Goal: Task Accomplishment & Management: Use online tool/utility

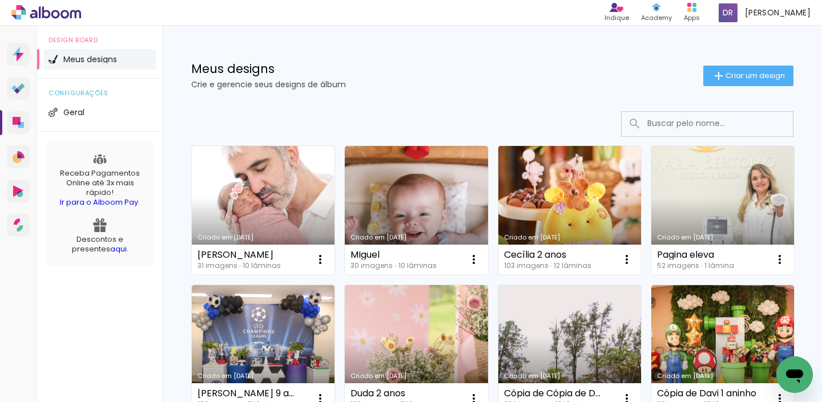
click at [608, 215] on link "Criado em [DATE]" at bounding box center [569, 210] width 143 height 129
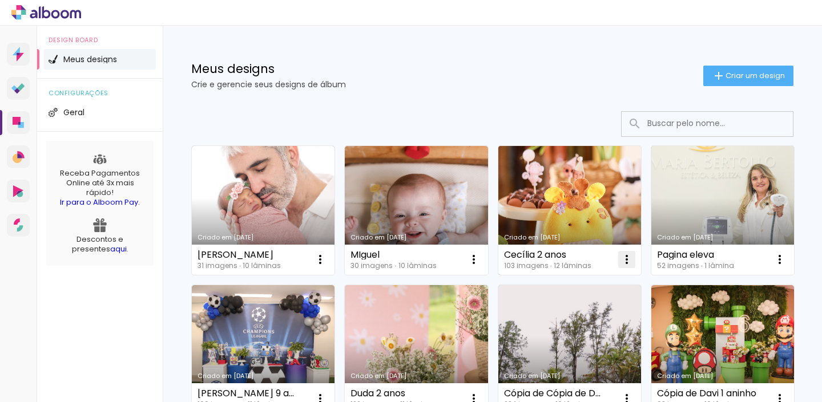
click at [626, 260] on iron-icon at bounding box center [627, 260] width 14 height 14
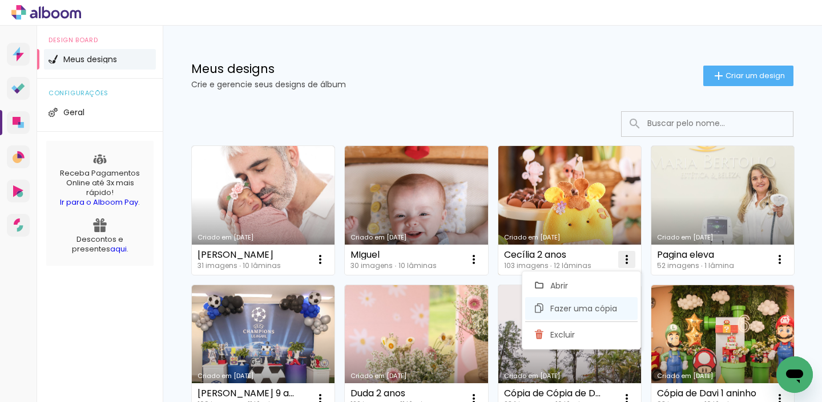
click at [585, 306] on span "Fazer uma cópia" at bounding box center [583, 309] width 67 height 8
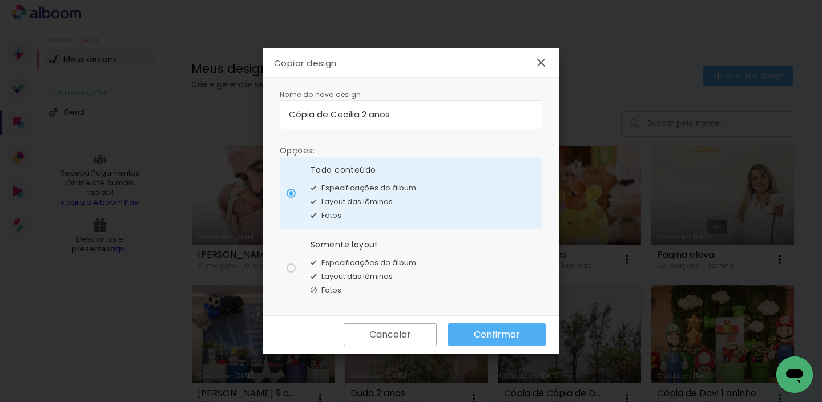
drag, startPoint x: 407, startPoint y: 117, endPoint x: 261, endPoint y: 110, distance: 146.3
click at [261, 110] on body "link( href="../../bower_components/polymer/polymer.html" rel="import" ) picture…" at bounding box center [411, 201] width 822 height 402
type input "Juju 3 anos"
type paper-input "Juju 3 anos"
click at [293, 269] on div at bounding box center [291, 268] width 9 height 9
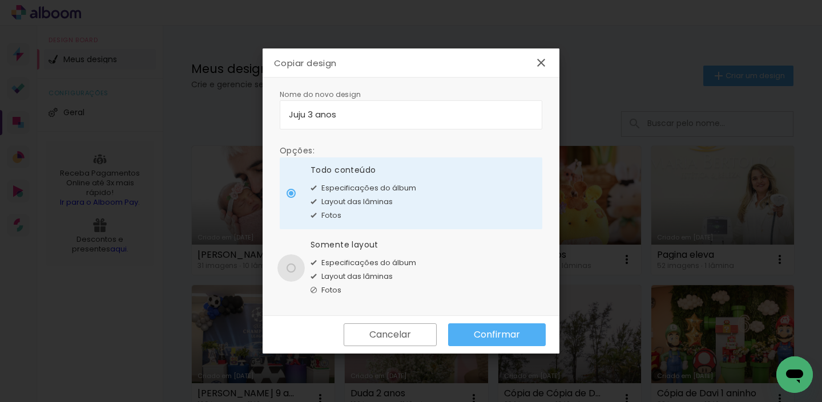
type paper-radio-button "on"
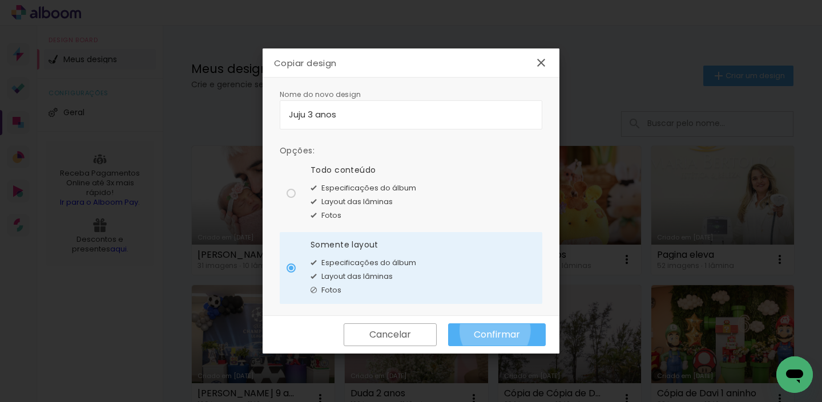
click at [0, 0] on slot "Confirmar" at bounding box center [0, 0] width 0 height 0
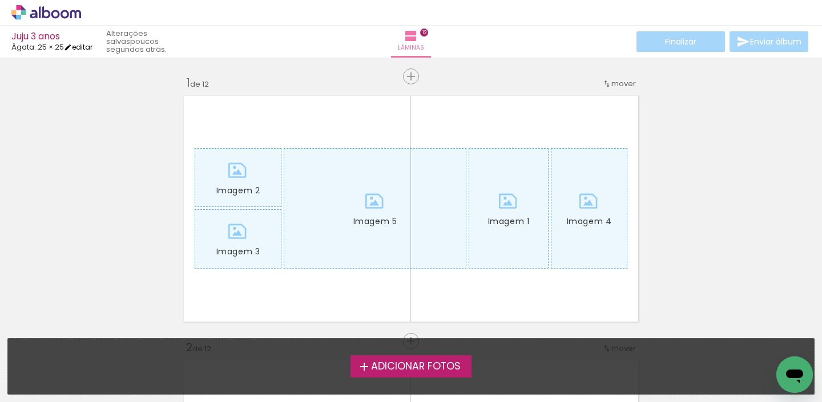
click at [72, 46] on iron-icon at bounding box center [68, 47] width 8 height 8
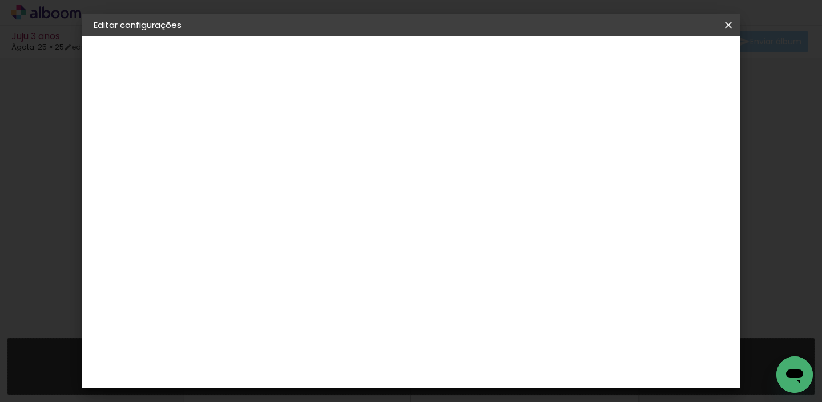
click at [144, 83] on paper-button "Juju 3 anos" at bounding box center [156, 84] width 125 height 23
click at [724, 27] on iron-icon at bounding box center [728, 24] width 14 height 11
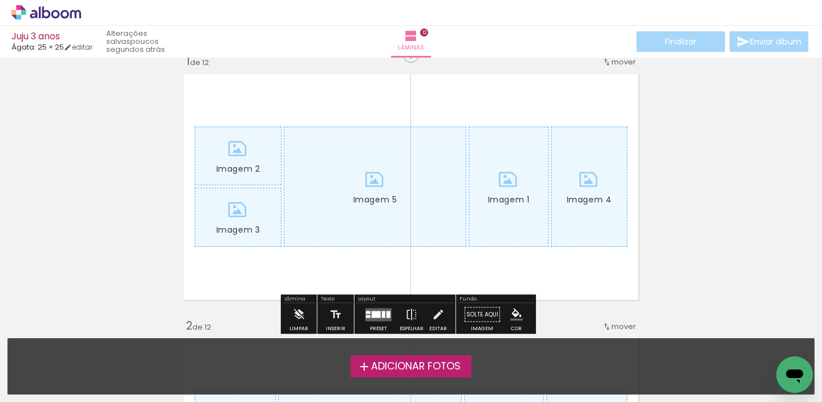
scroll to position [86, 0]
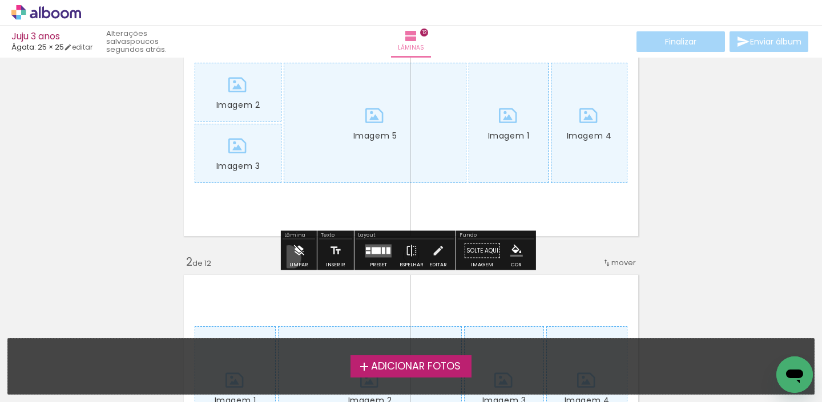
click at [289, 258] on paper-button "Limpar" at bounding box center [299, 254] width 25 height 29
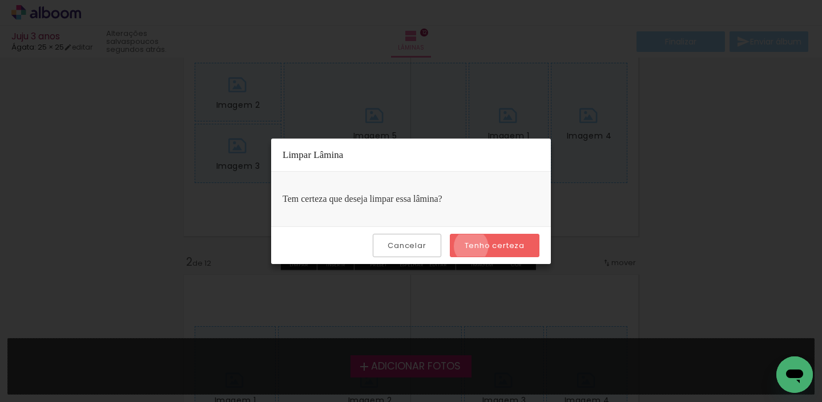
click at [0, 0] on slot "Tenho certeza" at bounding box center [0, 0] width 0 height 0
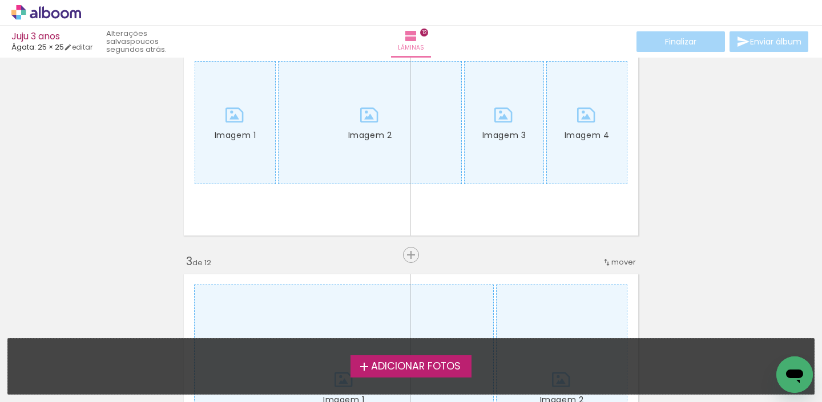
scroll to position [0, 0]
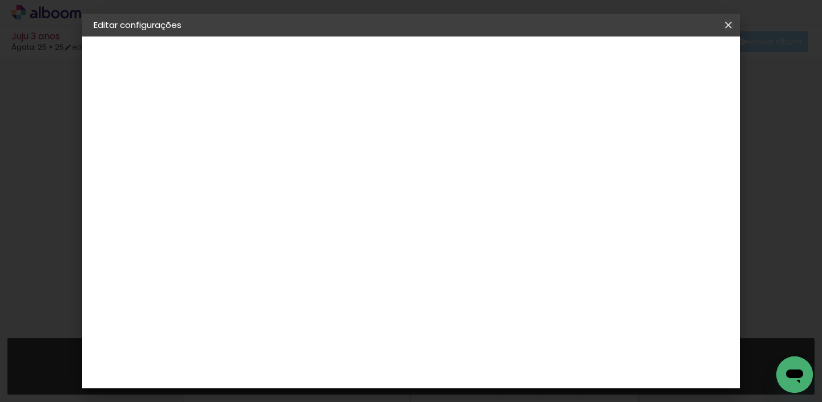
click at [727, 22] on iron-icon at bounding box center [728, 24] width 14 height 11
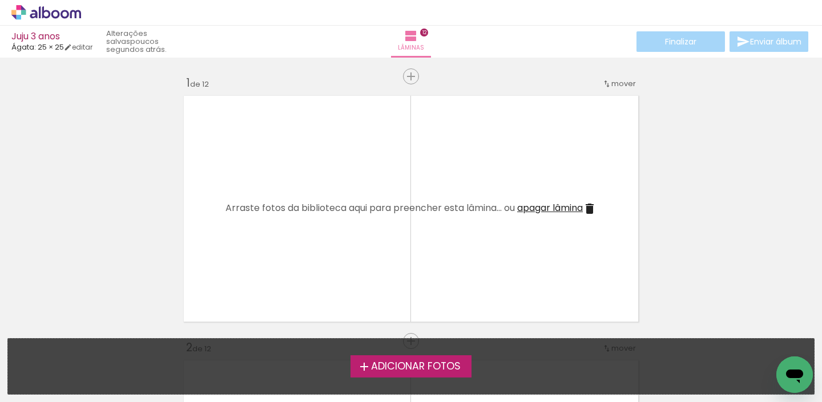
click at [70, 15] on icon at bounding box center [75, 14] width 11 height 9
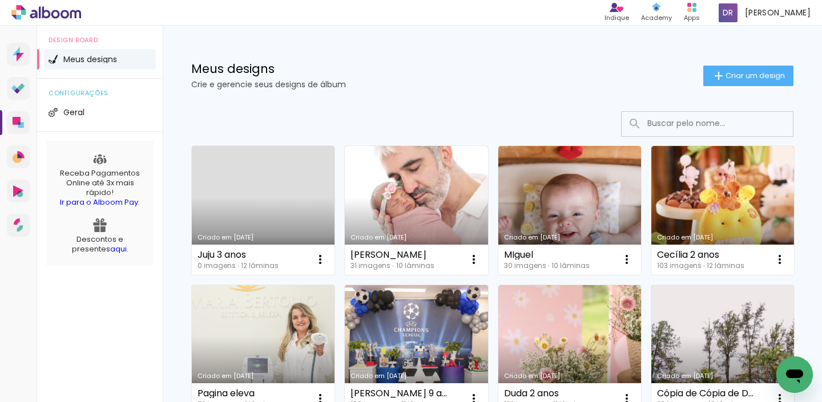
scroll to position [171, 0]
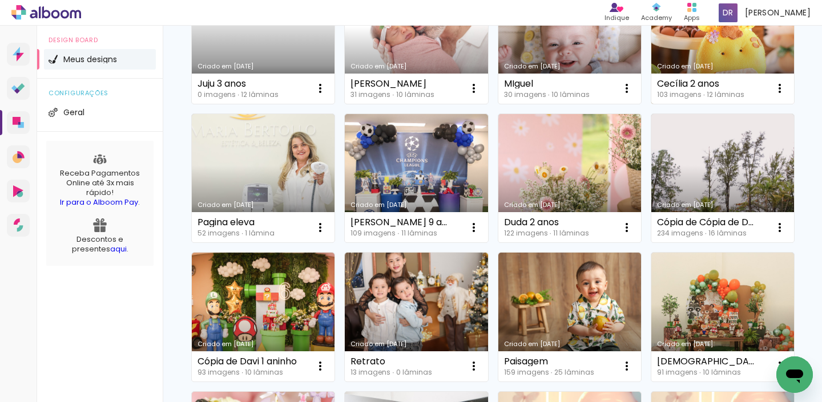
click at [657, 70] on div "Criado em [DATE]" at bounding box center [722, 66] width 131 height 6
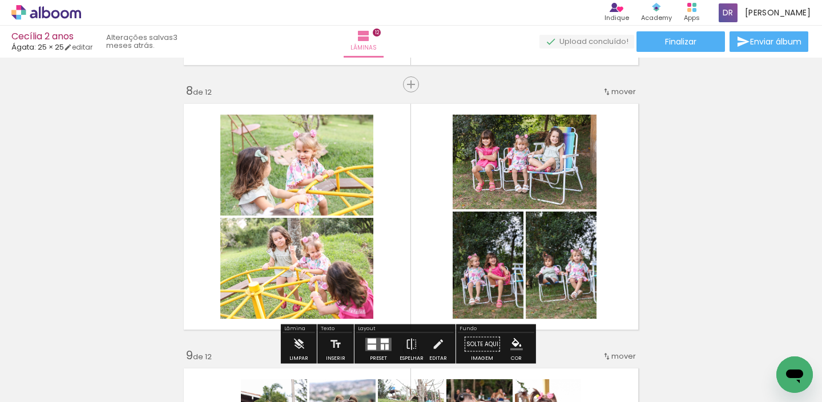
scroll to position [1291, 0]
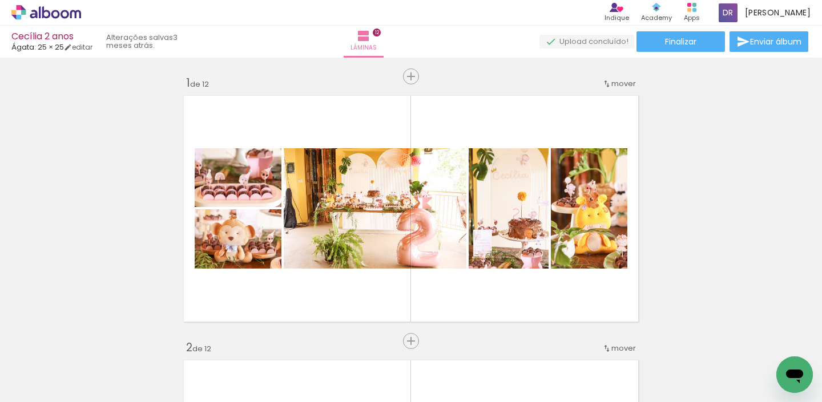
scroll to position [1291, 0]
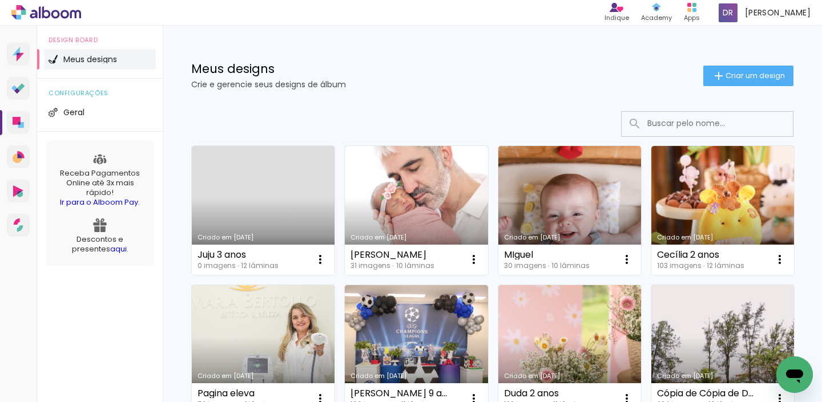
click at [252, 218] on link "Criado em [DATE]" at bounding box center [263, 210] width 143 height 129
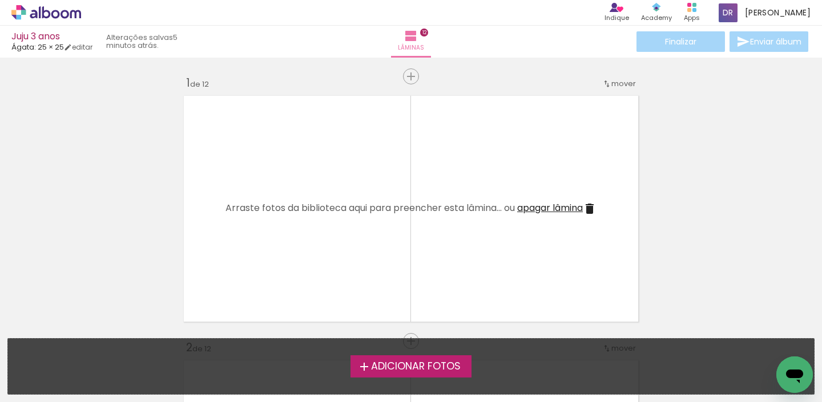
click at [413, 365] on span "Adicionar Fotos" at bounding box center [416, 367] width 90 height 10
click at [0, 0] on input "file" at bounding box center [0, 0] width 0 height 0
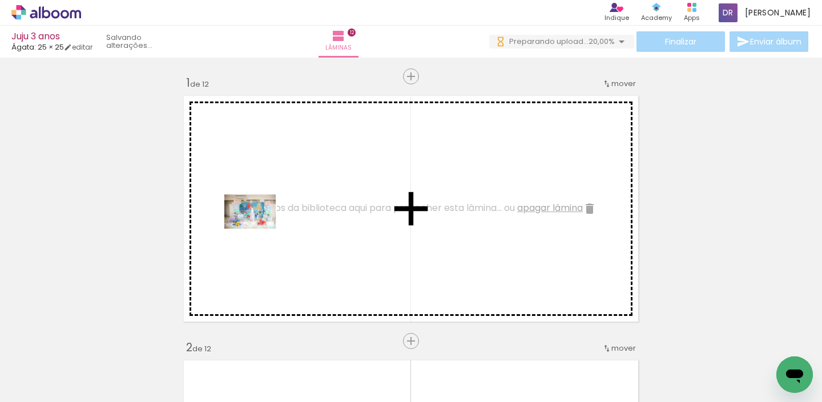
drag, startPoint x: 112, startPoint y: 369, endPoint x: 259, endPoint y: 229, distance: 202.7
click at [259, 229] on quentale-workspace at bounding box center [411, 201] width 822 height 402
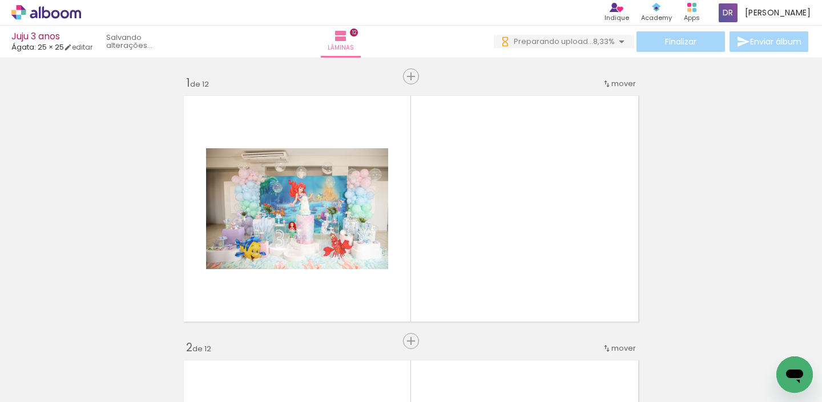
drag, startPoint x: 340, startPoint y: 400, endPoint x: 811, endPoint y: 390, distance: 471.5
click at [94, 390] on iron-horizontal-list at bounding box center [82, 366] width 23 height 71
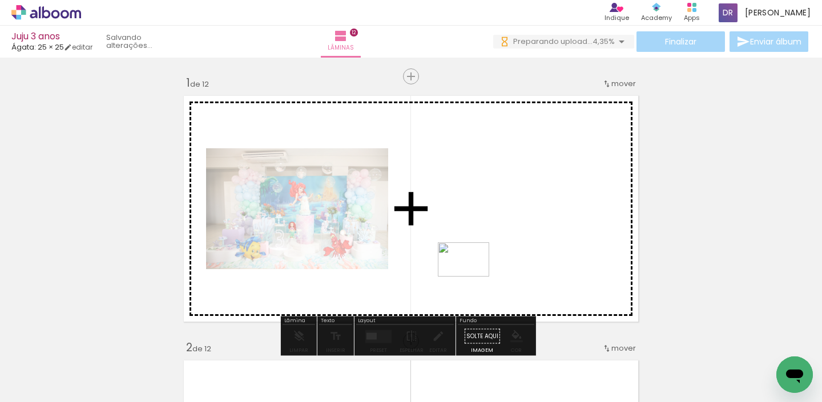
drag, startPoint x: 243, startPoint y: 365, endPoint x: 487, endPoint y: 272, distance: 261.6
click at [487, 272] on quentale-workspace at bounding box center [411, 201] width 822 height 402
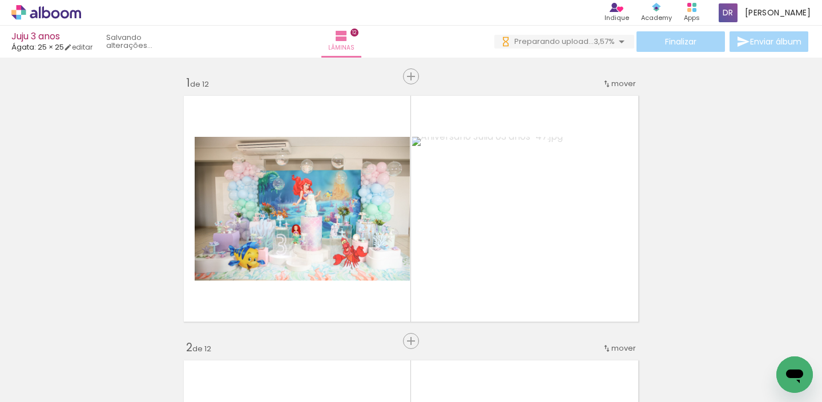
scroll to position [0, 461]
drag, startPoint x: 334, startPoint y: 397, endPoint x: 457, endPoint y: 399, distance: 122.7
click at [94, 399] on iron-horizontal-list at bounding box center [82, 366] width 23 height 71
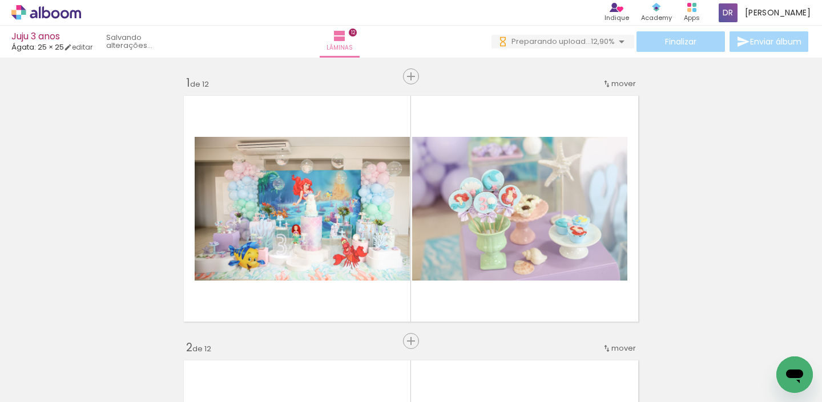
scroll to position [0, 0]
drag, startPoint x: 459, startPoint y: 395, endPoint x: 522, endPoint y: 394, distance: 62.8
click at [94, 394] on iron-horizontal-list at bounding box center [82, 366] width 23 height 71
drag, startPoint x: 516, startPoint y: 397, endPoint x: 784, endPoint y: 425, distance: 269.1
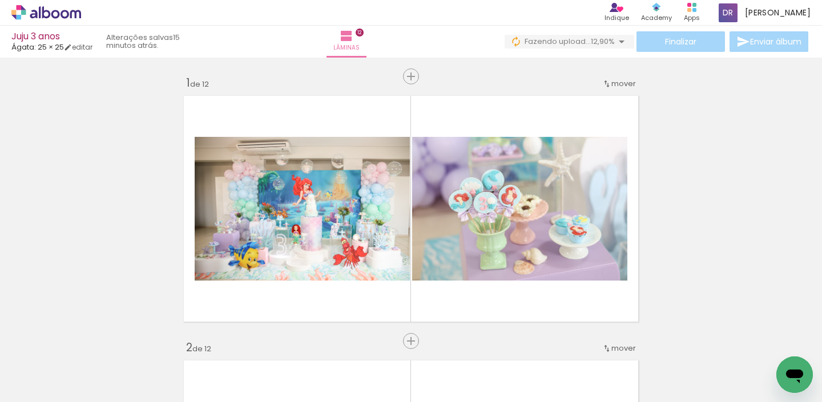
click at [784, 402] on html "link( href="../../bower_components/polymer/polymer.html" rel="import" ) picture…" at bounding box center [411, 201] width 822 height 402
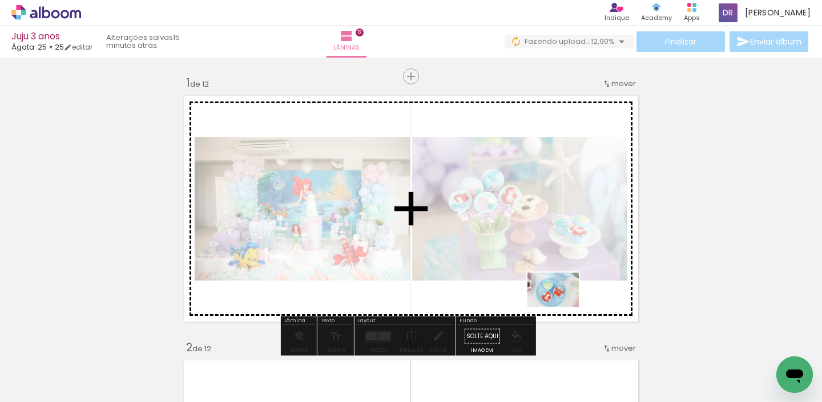
drag, startPoint x: 537, startPoint y: 376, endPoint x: 562, endPoint y: 307, distance: 73.3
click at [562, 307] on quentale-workspace at bounding box center [411, 201] width 822 height 402
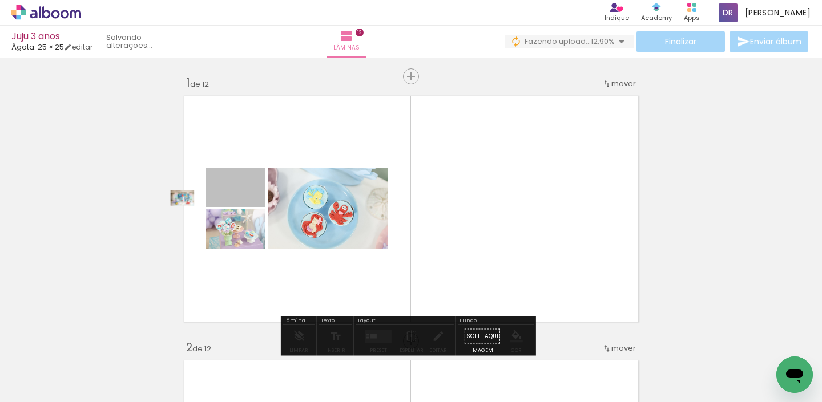
drag, startPoint x: 244, startPoint y: 200, endPoint x: 178, endPoint y: 198, distance: 65.7
click at [179, 198] on quentale-layouter at bounding box center [411, 209] width 465 height 236
drag, startPoint x: 216, startPoint y: 192, endPoint x: -1, endPoint y: 189, distance: 217.5
click at [0, 189] on html "link( href="../../bower_components/polymer/polymer.html" rel="import" ) picture…" at bounding box center [411, 201] width 822 height 402
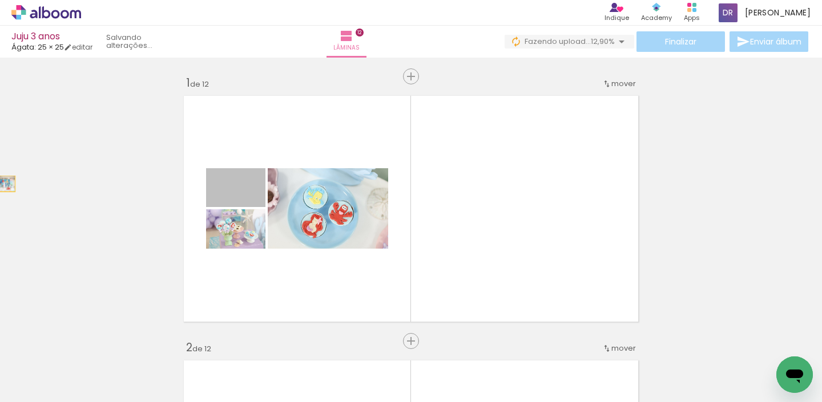
drag, startPoint x: 253, startPoint y: 205, endPoint x: -1, endPoint y: 184, distance: 255.4
click at [0, 184] on html "link( href="../../bower_components/polymer/polymer.html" rel="import" ) picture…" at bounding box center [411, 201] width 822 height 402
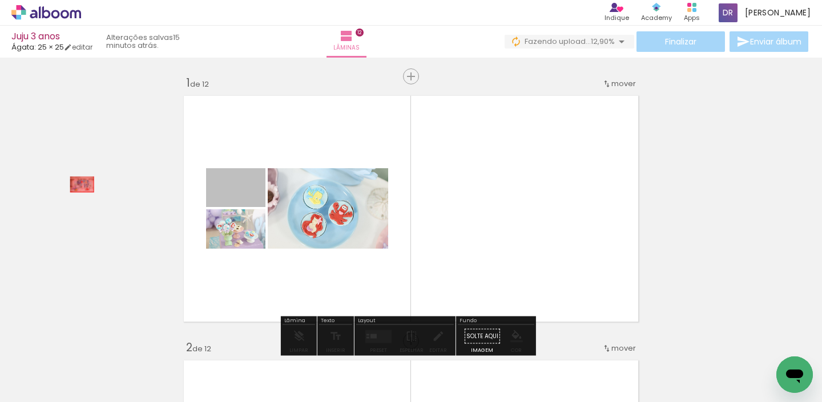
drag, startPoint x: 224, startPoint y: 192, endPoint x: 17, endPoint y: 175, distance: 207.9
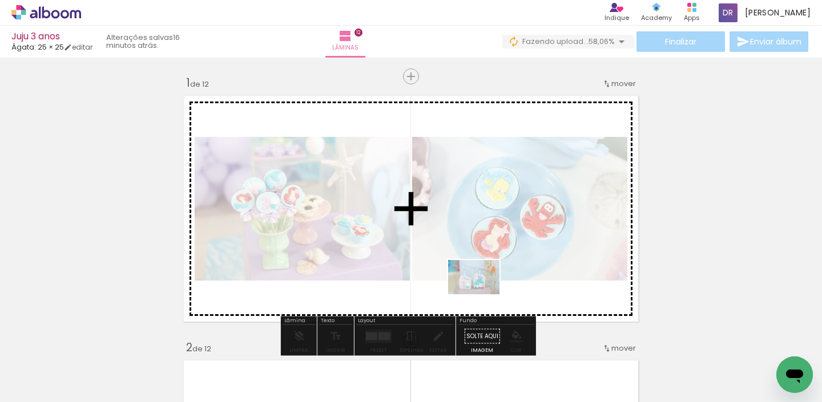
drag, startPoint x: 421, startPoint y: 370, endPoint x: 482, endPoint y: 295, distance: 97.8
click at [482, 295] on quentale-workspace at bounding box center [411, 201] width 822 height 402
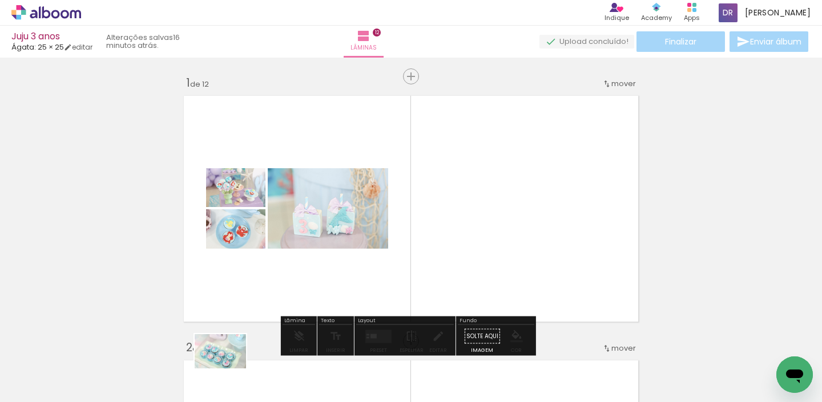
drag, startPoint x: 205, startPoint y: 363, endPoint x: 228, endPoint y: 369, distance: 23.5
click at [228, 369] on div at bounding box center [211, 364] width 57 height 38
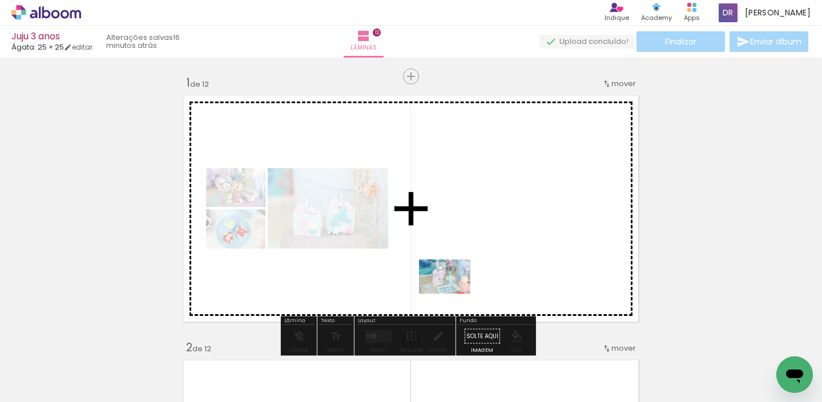
drag, startPoint x: 156, startPoint y: 372, endPoint x: 456, endPoint y: 293, distance: 309.7
click at [456, 293] on quentale-workspace at bounding box center [411, 201] width 822 height 402
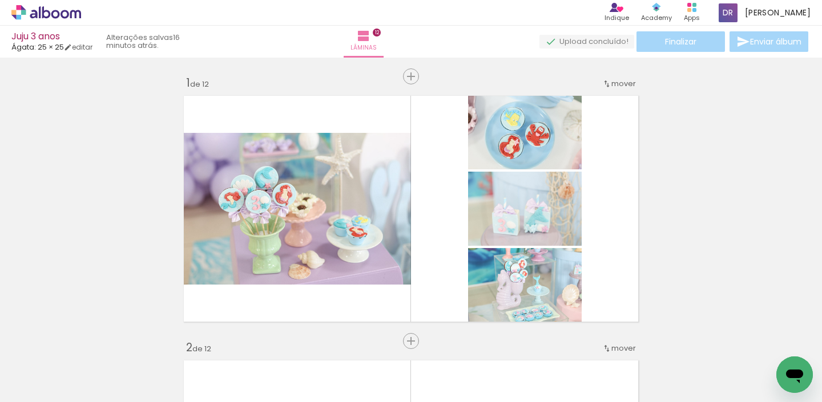
scroll to position [0, 1007]
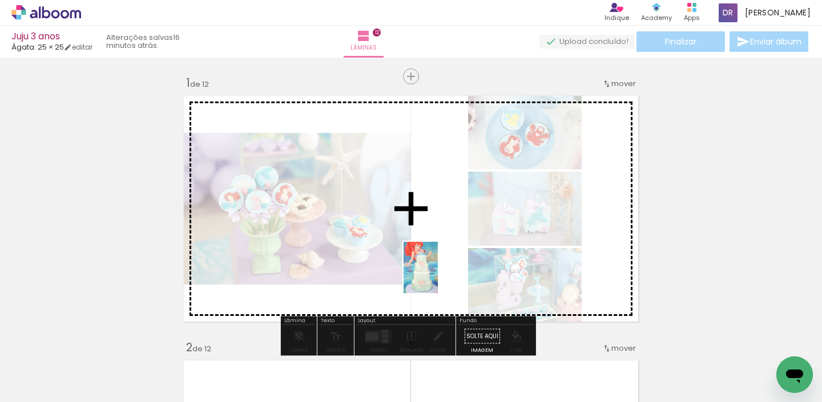
drag, startPoint x: 255, startPoint y: 378, endPoint x: 438, endPoint y: 276, distance: 209.3
click at [438, 276] on quentale-workspace at bounding box center [411, 201] width 822 height 402
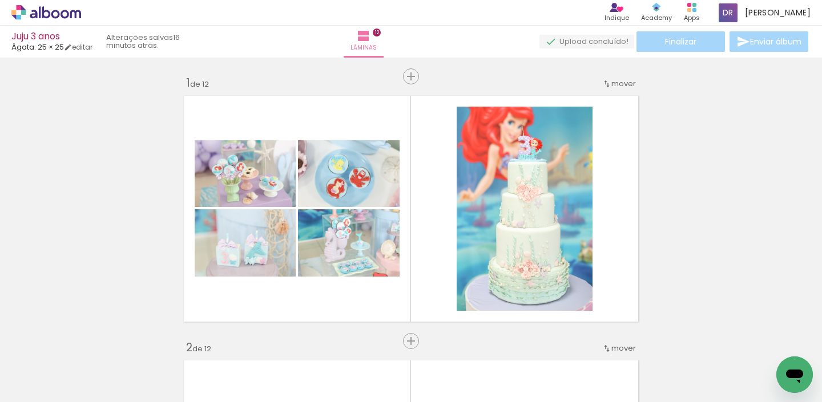
scroll to position [0, 783]
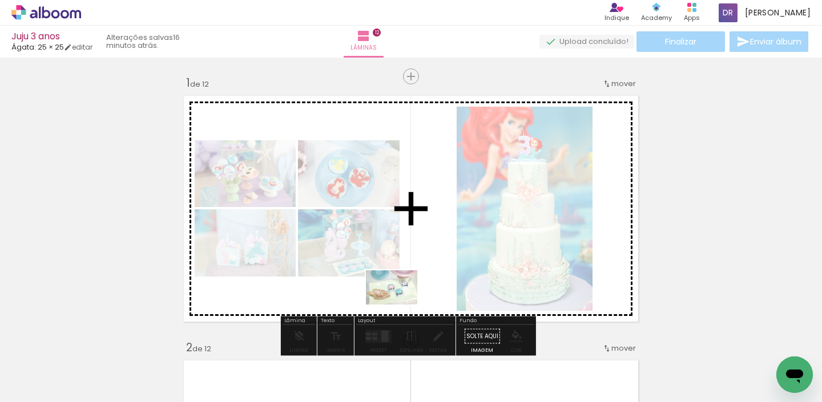
drag, startPoint x: 294, startPoint y: 376, endPoint x: 401, endPoint y: 305, distance: 128.1
click at [401, 305] on quentale-workspace at bounding box center [411, 201] width 822 height 402
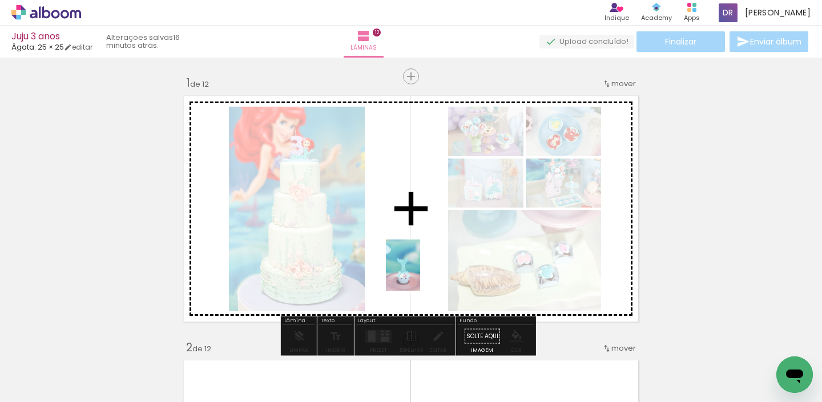
drag, startPoint x: 226, startPoint y: 373, endPoint x: 420, endPoint y: 274, distance: 217.7
click at [420, 274] on quentale-workspace at bounding box center [411, 201] width 822 height 402
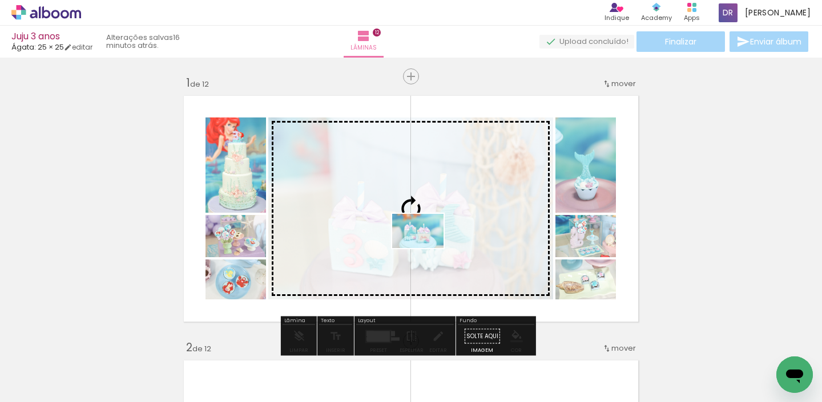
drag, startPoint x: 178, startPoint y: 373, endPoint x: 426, endPoint y: 248, distance: 278.0
click at [426, 248] on quentale-workspace at bounding box center [411, 201] width 822 height 402
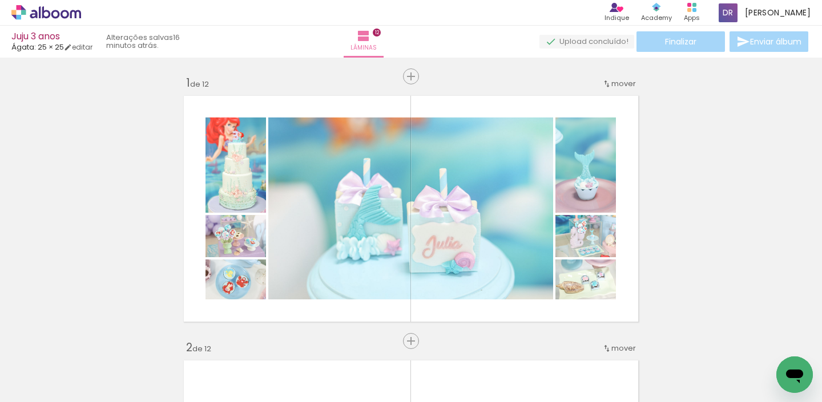
scroll to position [0, 332]
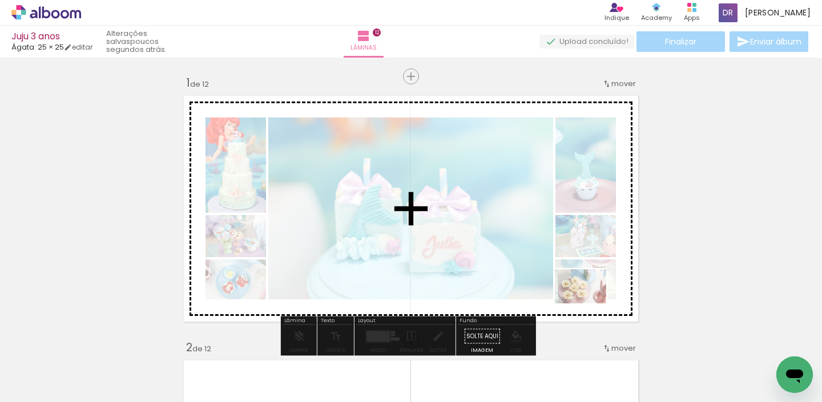
drag, startPoint x: 364, startPoint y: 369, endPoint x: 588, endPoint y: 304, distance: 234.1
click at [588, 304] on quentale-workspace at bounding box center [411, 201] width 822 height 402
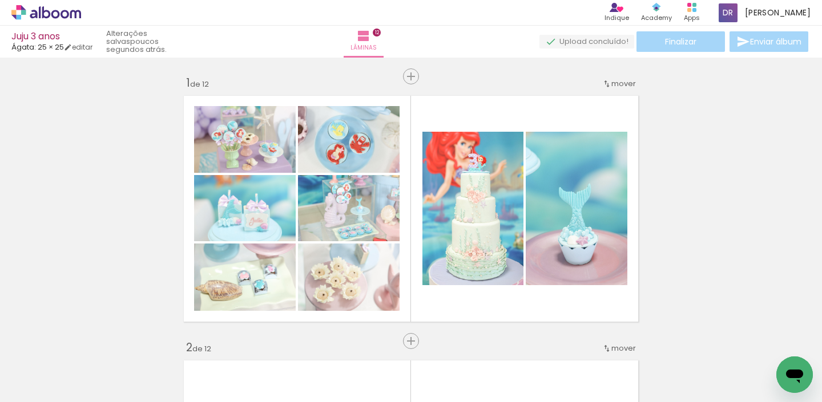
scroll to position [0, 520]
drag, startPoint x: 341, startPoint y: 398, endPoint x: 744, endPoint y: 405, distance: 403.0
click at [744, 402] on html "link( href="../../bower_components/polymer/polymer.html" rel="import" ) picture…" at bounding box center [411, 201] width 822 height 402
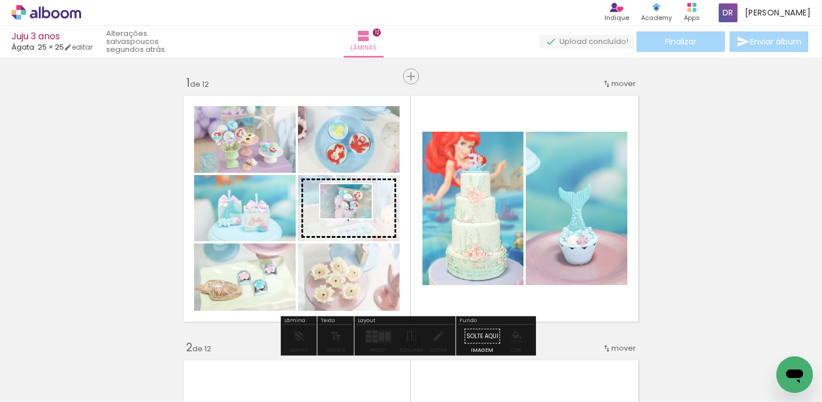
drag, startPoint x: 283, startPoint y: 373, endPoint x: 354, endPoint y: 219, distance: 169.8
click at [354, 219] on quentale-workspace at bounding box center [411, 201] width 822 height 402
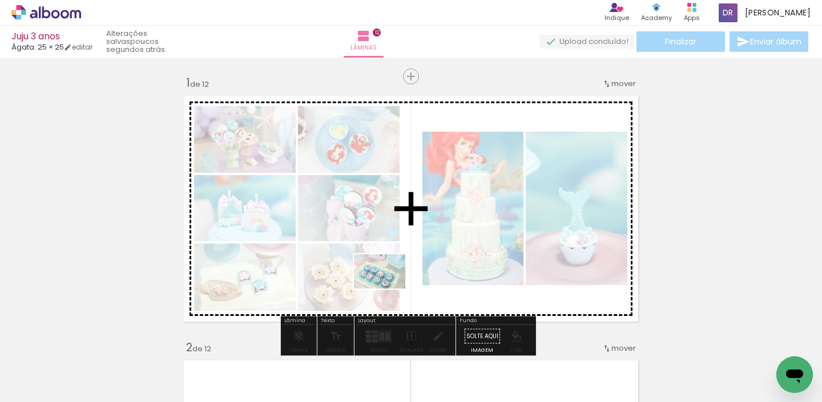
drag, startPoint x: 232, startPoint y: 357, endPoint x: 389, endPoint y: 289, distance: 171.0
click at [389, 289] on quentale-workspace at bounding box center [411, 201] width 822 height 402
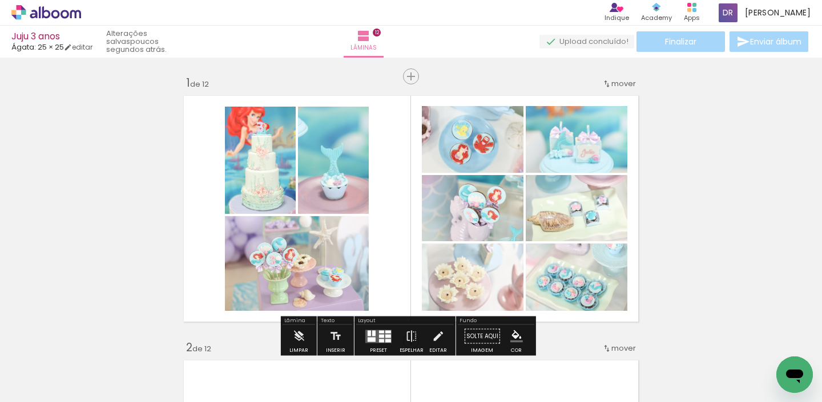
scroll to position [0, 0]
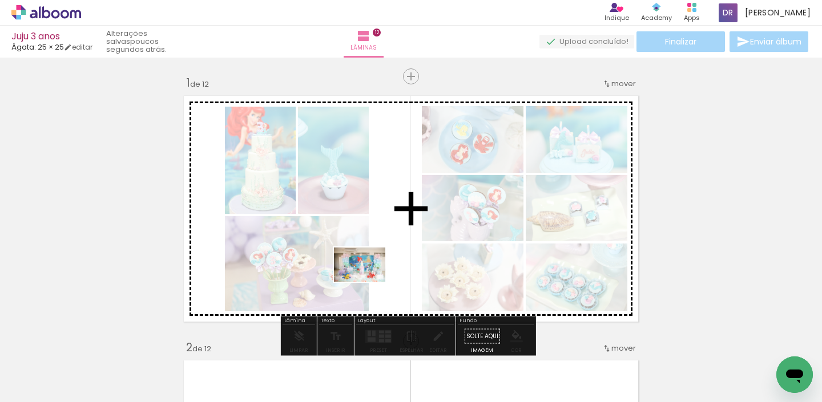
drag, startPoint x: 119, startPoint y: 369, endPoint x: 368, endPoint y: 282, distance: 264.1
click at [368, 282] on quentale-workspace at bounding box center [411, 201] width 822 height 402
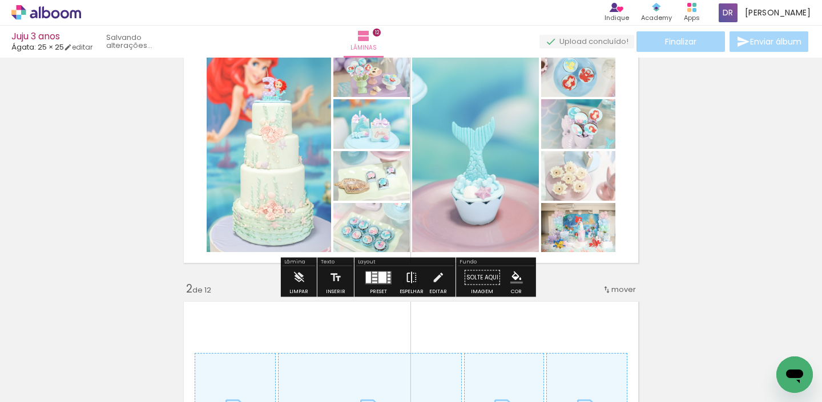
scroll to position [61, 0]
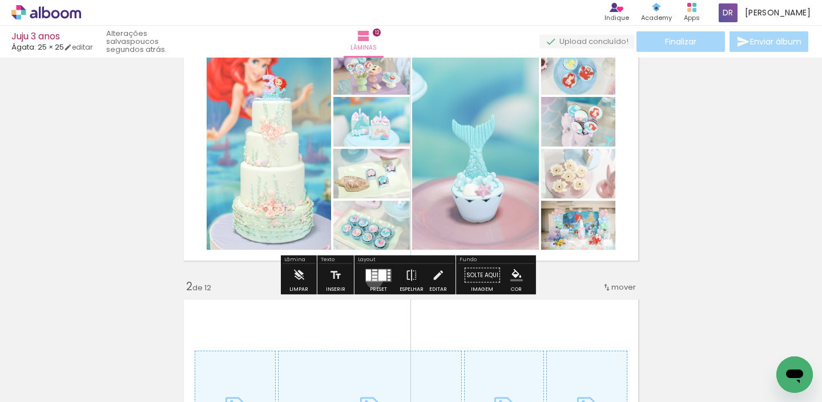
click at [372, 280] on div at bounding box center [374, 280] width 5 height 2
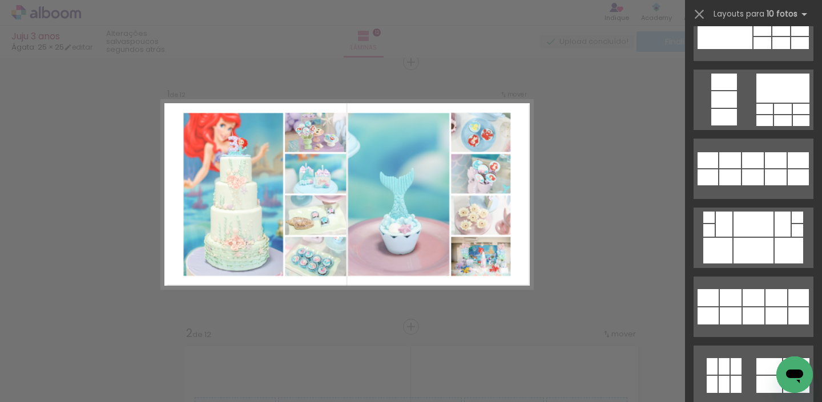
scroll to position [1613, 0]
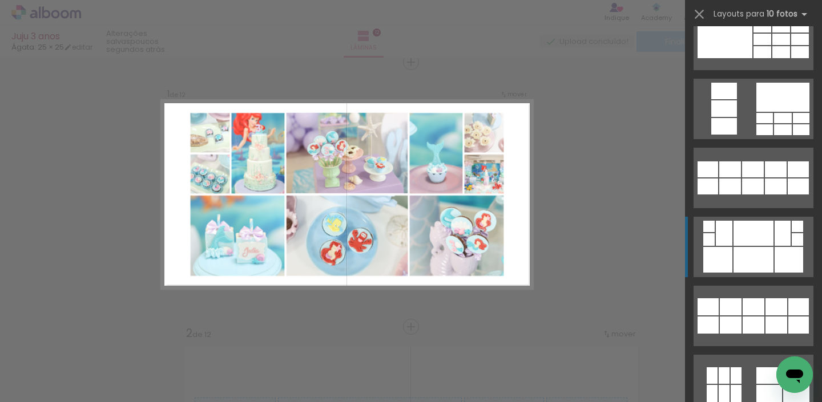
click at [750, 264] on div at bounding box center [753, 260] width 40 height 26
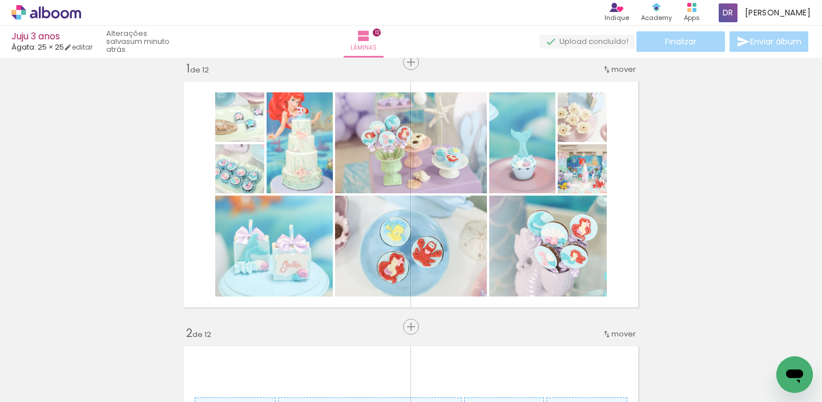
scroll to position [0, 461]
drag, startPoint x: 245, startPoint y: 399, endPoint x: 498, endPoint y: 401, distance: 252.9
click at [94, 401] on iron-horizontal-list at bounding box center [82, 366] width 23 height 71
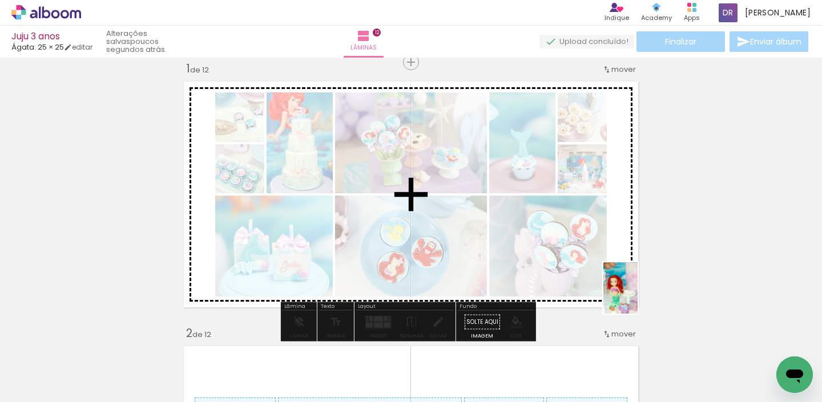
drag, startPoint x: 405, startPoint y: 376, endPoint x: 638, endPoint y: 296, distance: 246.2
click at [638, 296] on quentale-workspace at bounding box center [411, 201] width 822 height 402
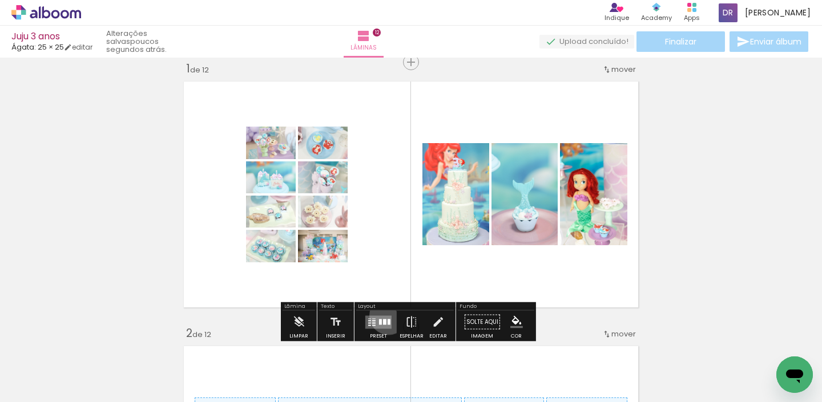
click at [386, 316] on quentale-layouter at bounding box center [378, 322] width 26 height 13
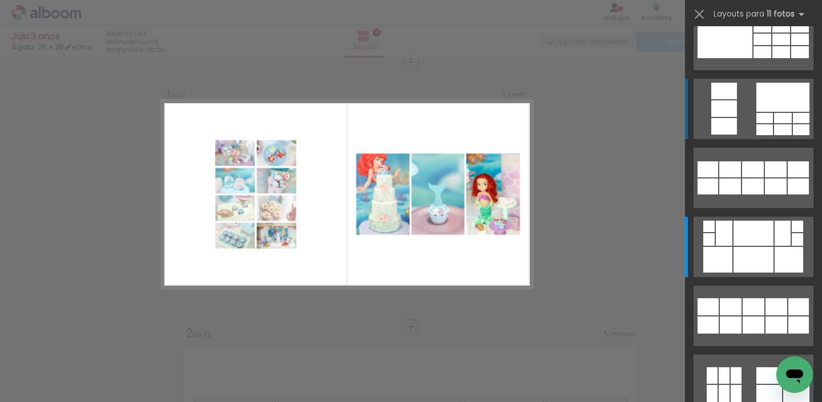
scroll to position [0, 0]
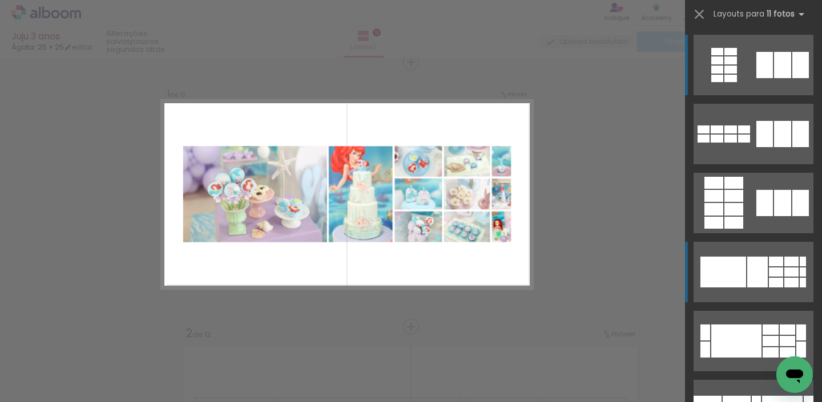
click at [747, 265] on div at bounding box center [757, 272] width 21 height 31
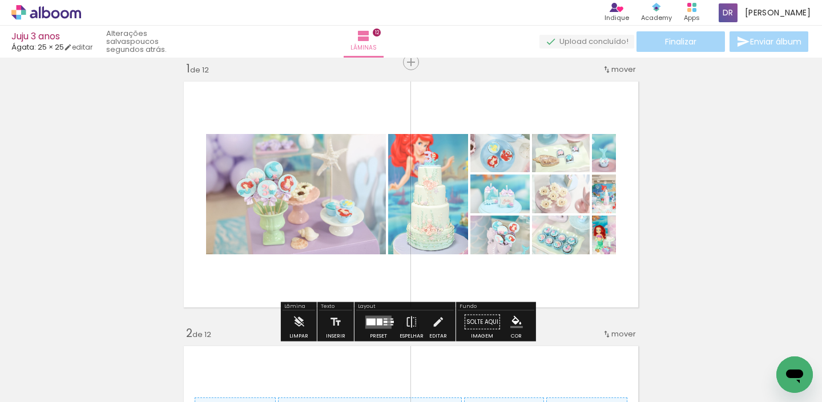
click at [377, 313] on div at bounding box center [378, 322] width 31 height 23
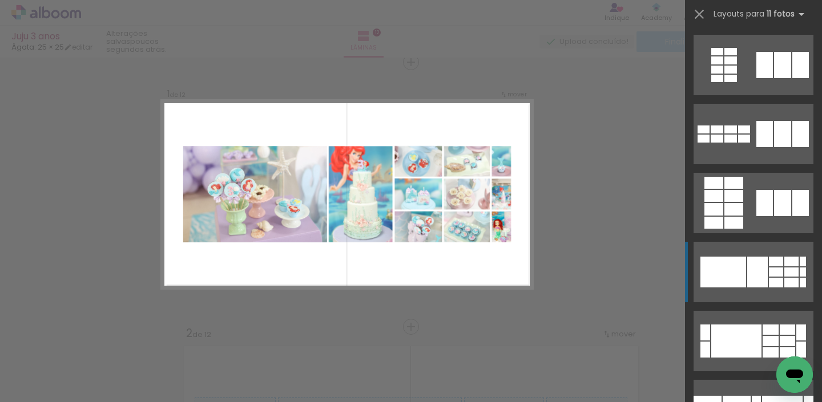
scroll to position [207, 0]
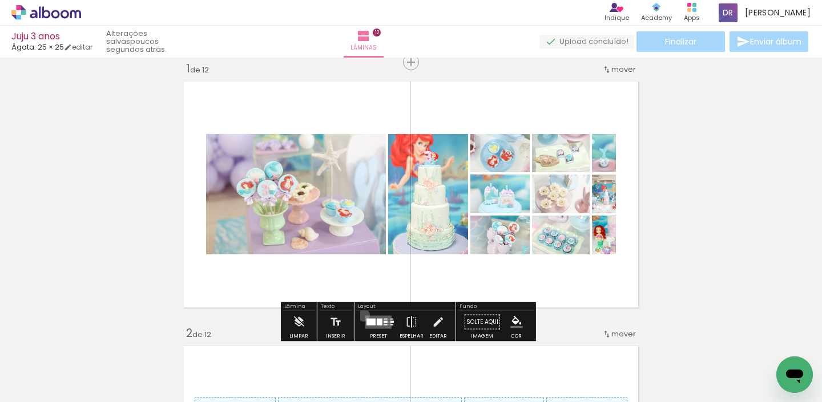
click at [363, 315] on div at bounding box center [378, 322] width 31 height 23
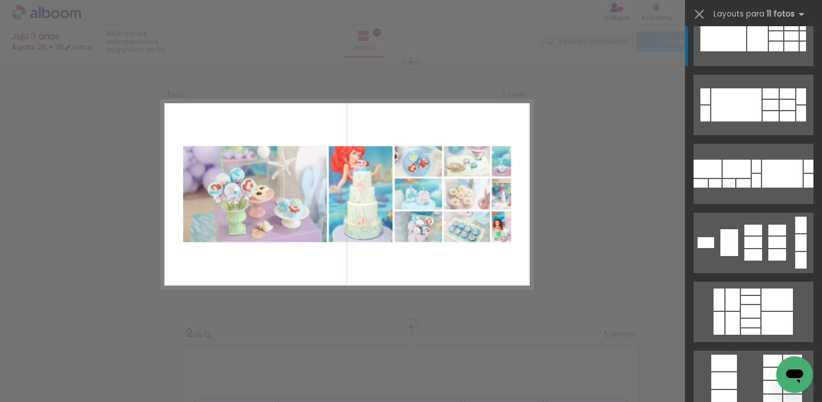
scroll to position [241, 0]
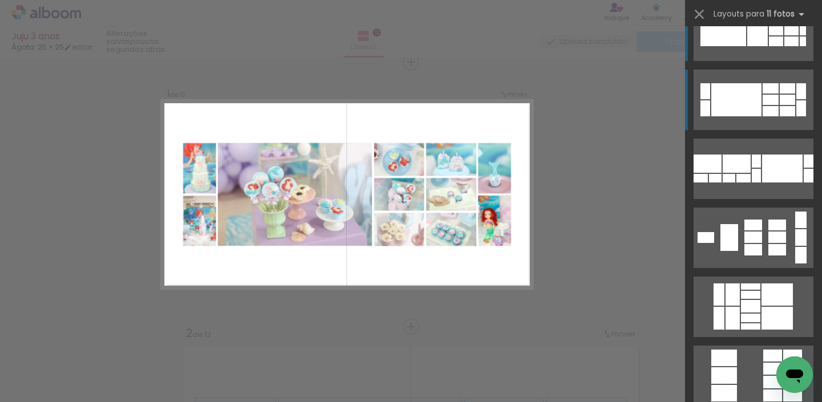
click at [765, 108] on div at bounding box center [771, 111] width 16 height 10
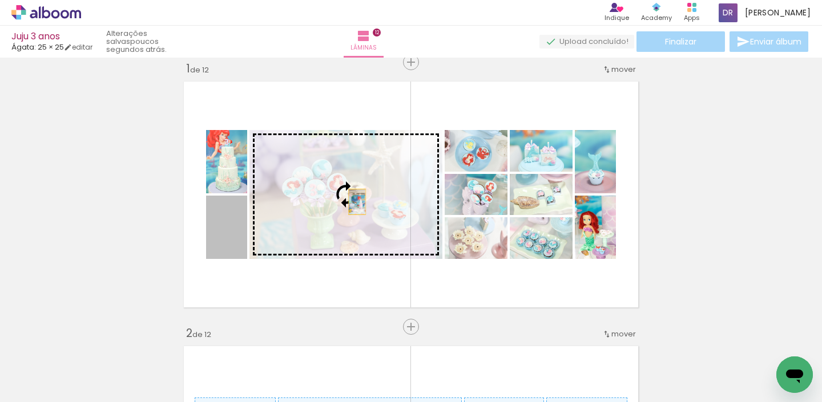
drag, startPoint x: 234, startPoint y: 233, endPoint x: 360, endPoint y: 201, distance: 129.6
click at [0, 0] on slot at bounding box center [0, 0] width 0 height 0
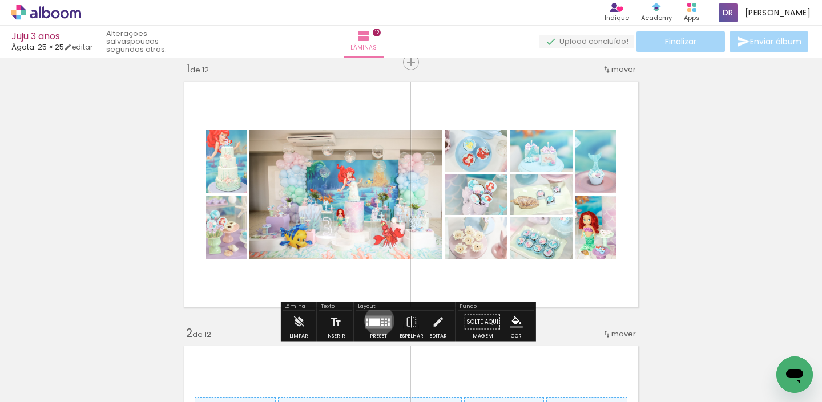
click at [377, 321] on div at bounding box center [374, 321] width 11 height 7
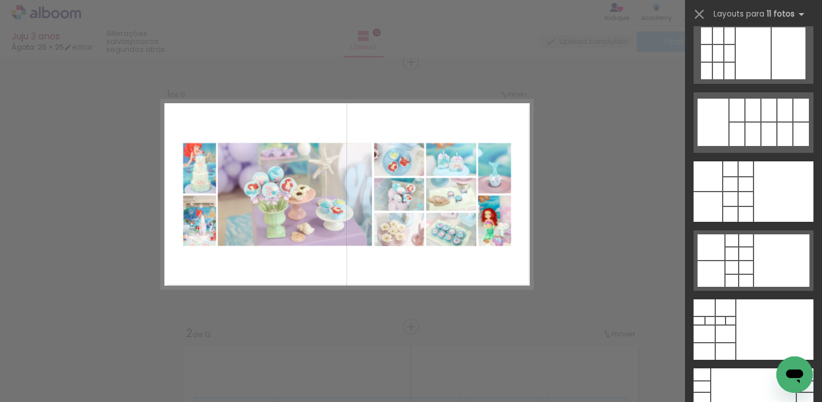
scroll to position [3008, 0]
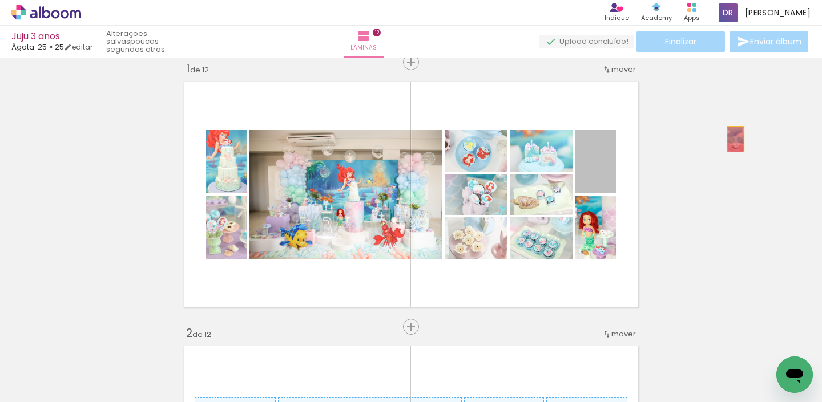
drag, startPoint x: 600, startPoint y: 169, endPoint x: 736, endPoint y: 139, distance: 138.5
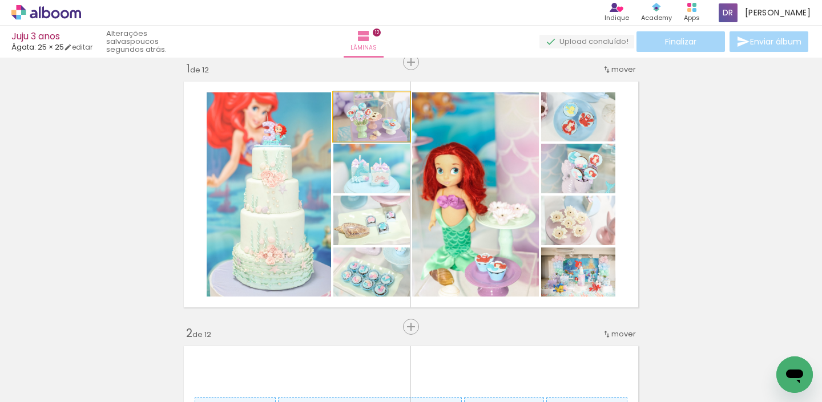
click at [398, 130] on quentale-photo at bounding box center [371, 116] width 76 height 49
click at [385, 171] on quentale-photo at bounding box center [371, 169] width 76 height 50
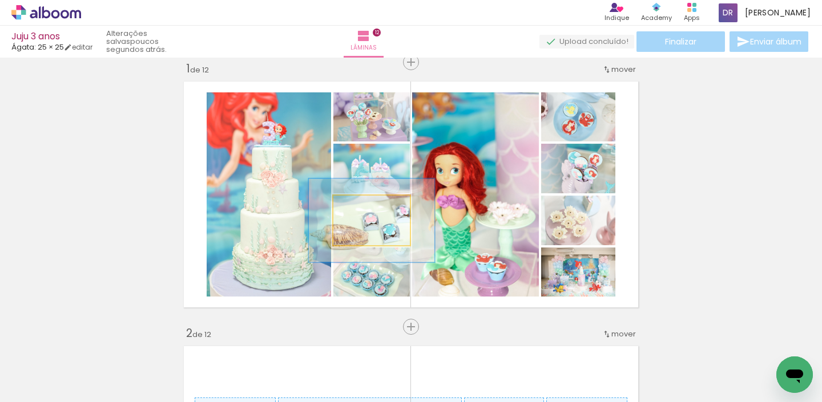
click at [380, 206] on div at bounding box center [377, 208] width 37 height 18
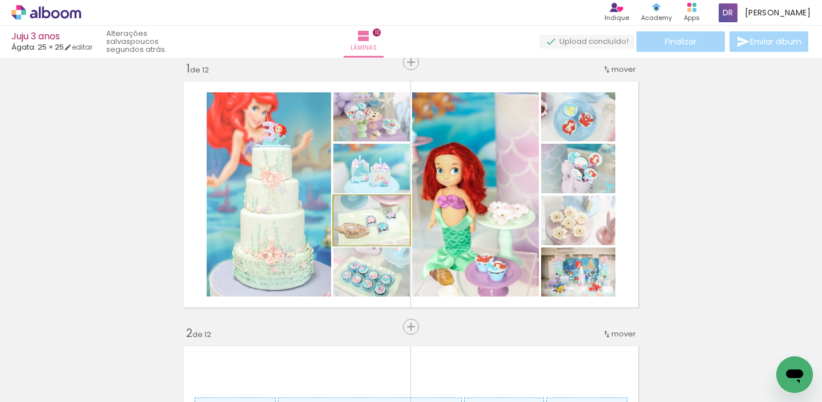
drag, startPoint x: 360, startPoint y: 205, endPoint x: 312, endPoint y: 202, distance: 48.1
type paper-slider "100"
click at [0, 0] on slot at bounding box center [0, 0] width 0 height 0
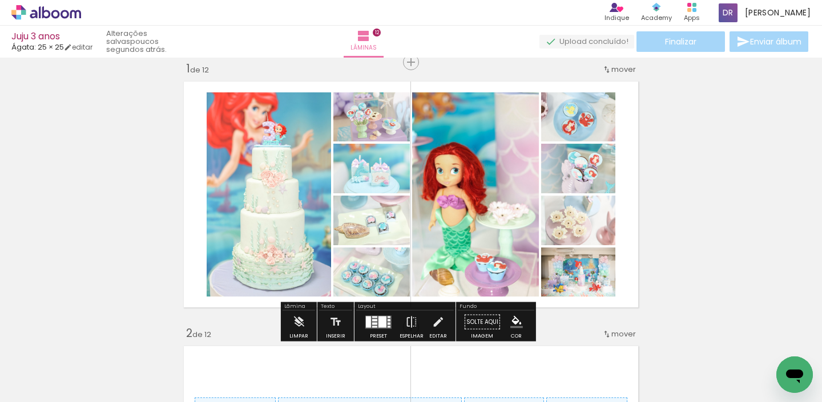
click at [567, 284] on div "Largura Cor" at bounding box center [577, 277] width 21 height 17
click at [572, 223] on div at bounding box center [578, 225] width 14 height 11
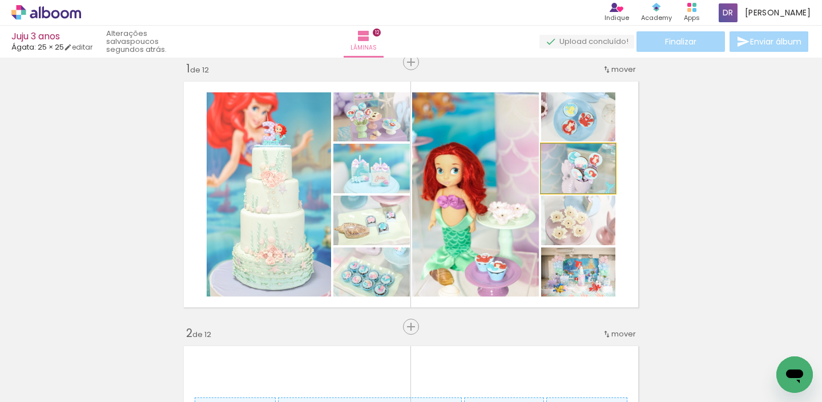
click at [586, 183] on quentale-photo at bounding box center [578, 169] width 74 height 50
click at [588, 136] on quentale-photo at bounding box center [578, 116] width 74 height 49
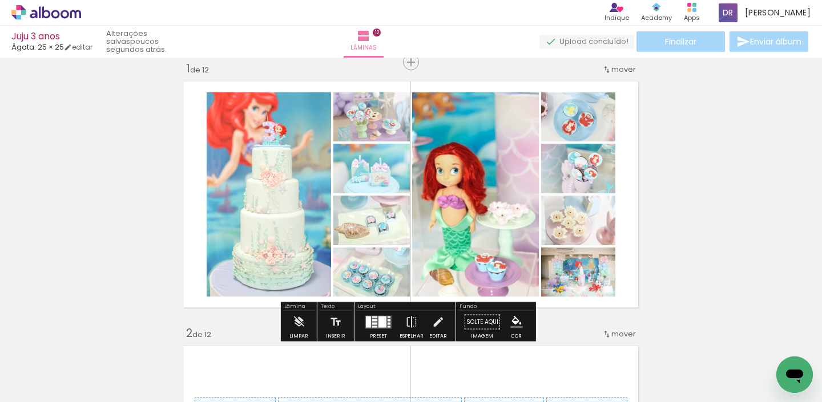
click at [583, 271] on div "Largura Cor" at bounding box center [577, 277] width 21 height 17
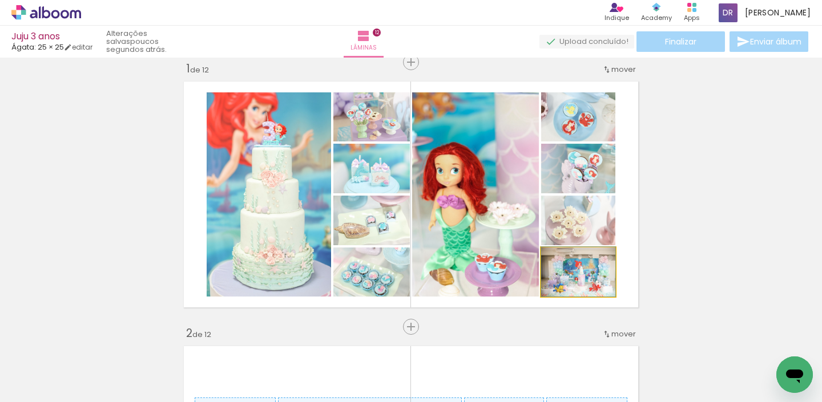
click at [592, 276] on quentale-photo at bounding box center [578, 272] width 74 height 49
click at [590, 235] on quentale-photo at bounding box center [578, 221] width 74 height 50
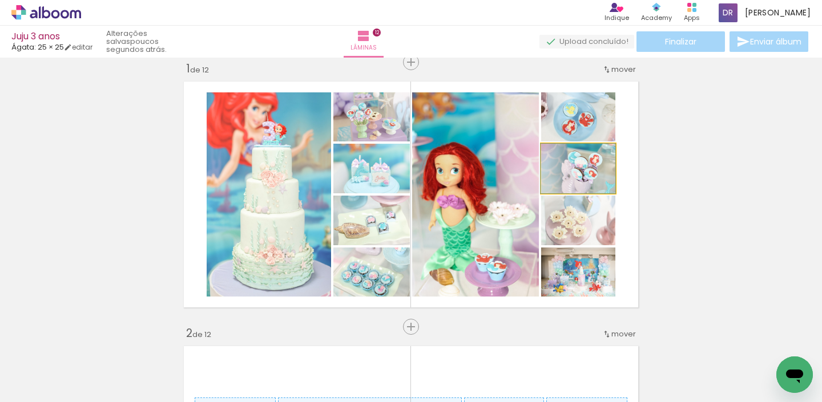
click at [590, 179] on quentale-photo at bounding box center [578, 169] width 74 height 50
click at [587, 127] on quentale-photo at bounding box center [578, 116] width 74 height 49
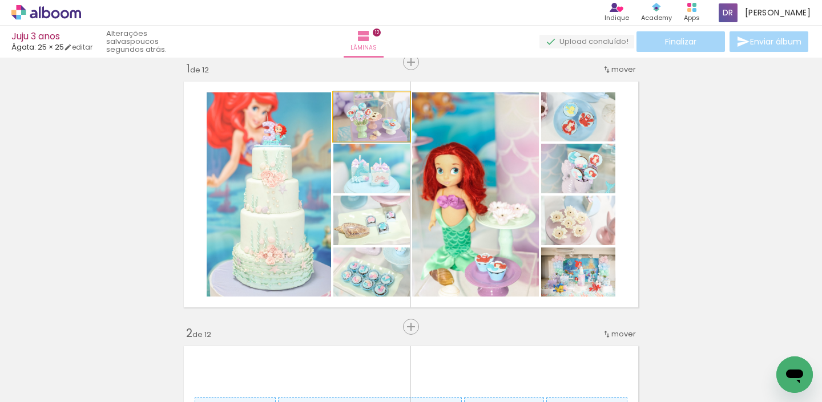
click at [390, 136] on quentale-photo at bounding box center [371, 116] width 76 height 49
click at [394, 172] on quentale-photo at bounding box center [371, 169] width 76 height 50
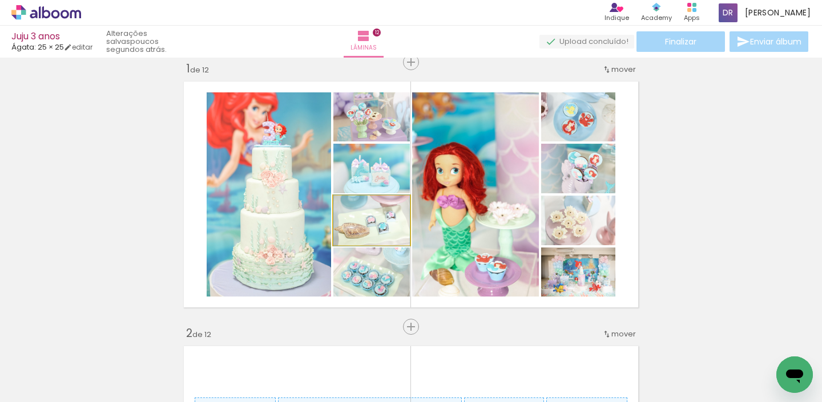
click at [386, 234] on quentale-photo at bounding box center [371, 221] width 76 height 50
click at [385, 277] on quentale-photo at bounding box center [371, 272] width 76 height 49
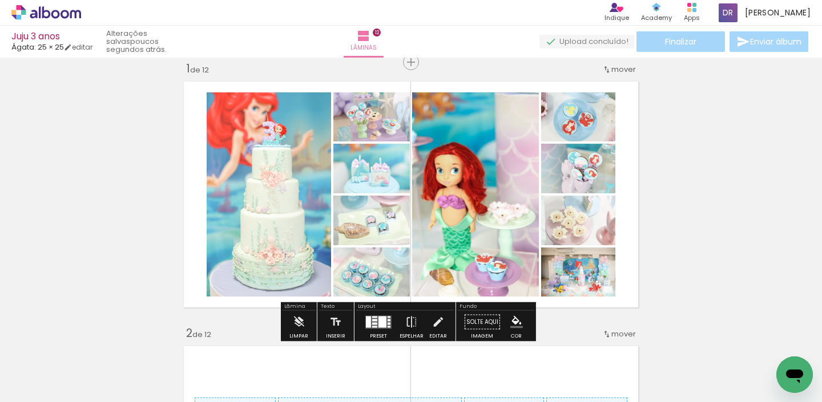
click at [381, 325] on div at bounding box center [382, 321] width 8 height 11
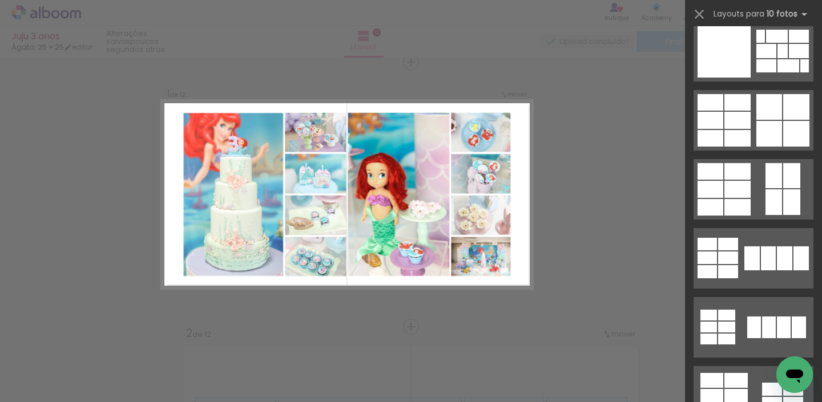
scroll to position [562, 0]
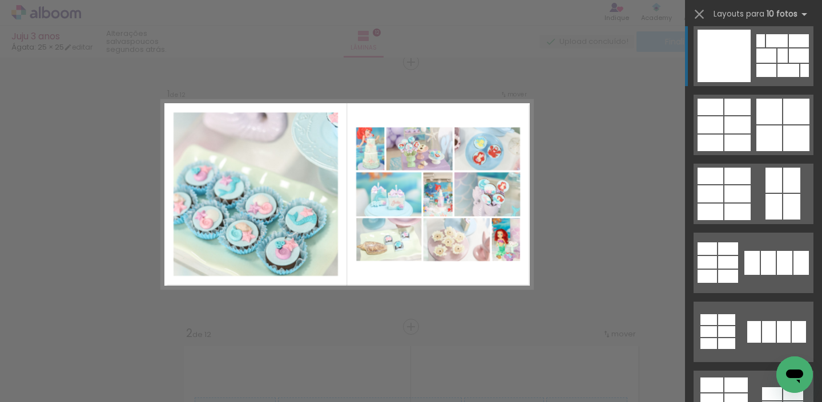
click at [764, 52] on div at bounding box center [766, 56] width 20 height 14
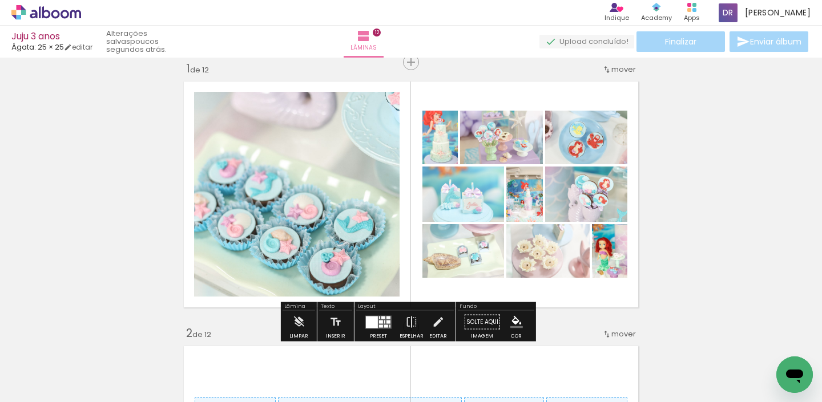
click at [382, 314] on div at bounding box center [378, 322] width 31 height 23
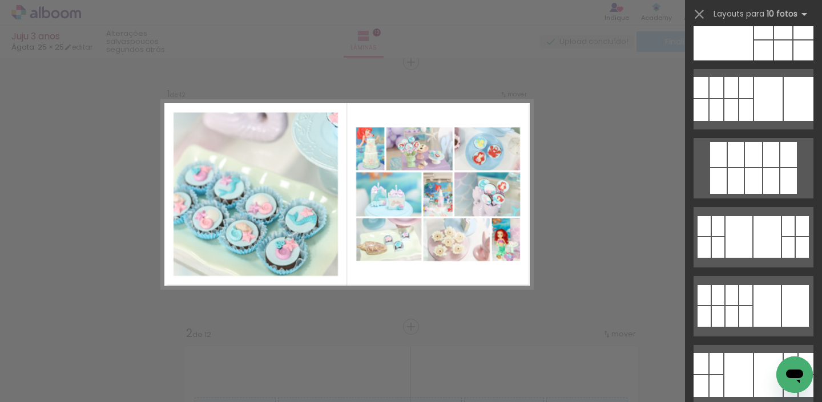
scroll to position [2732, 0]
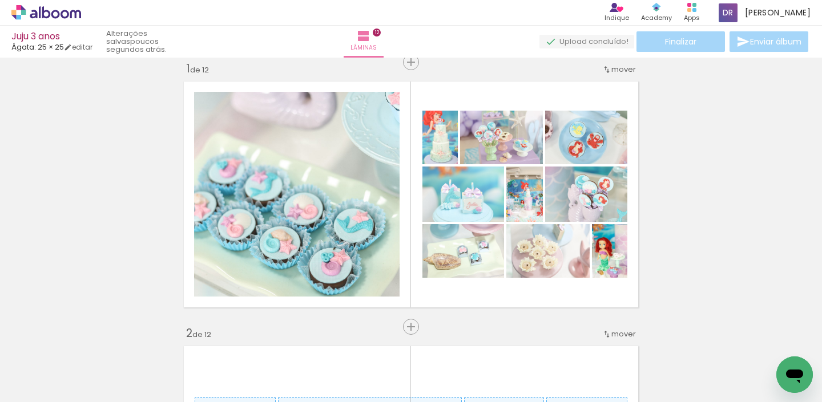
scroll to position [0, 778]
drag, startPoint x: 587, startPoint y: 400, endPoint x: 781, endPoint y: 396, distance: 194.1
click at [94, 396] on iron-horizontal-list at bounding box center [82, 366] width 23 height 71
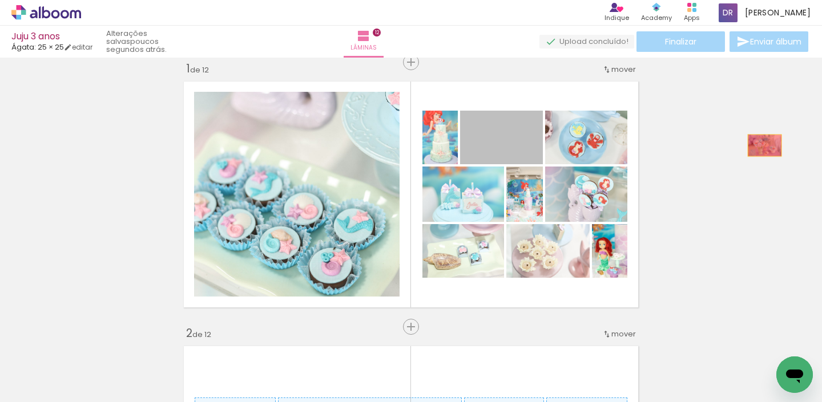
drag, startPoint x: 514, startPoint y: 150, endPoint x: 760, endPoint y: 146, distance: 246.6
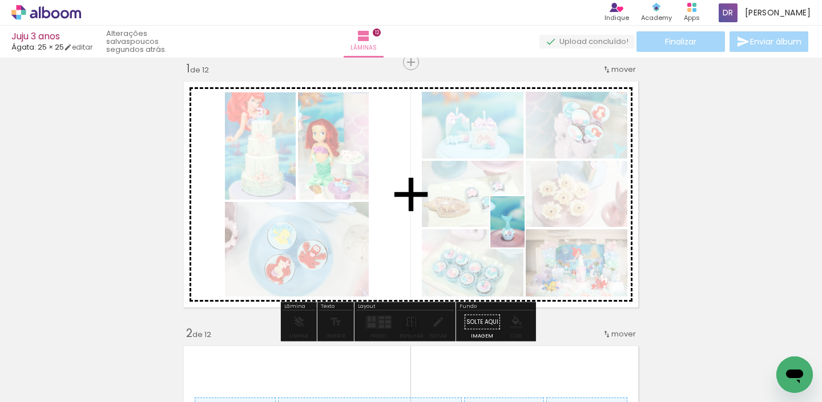
drag, startPoint x: 521, startPoint y: 374, endPoint x: 525, endPoint y: 231, distance: 143.9
click at [525, 231] on quentale-workspace at bounding box center [411, 201] width 822 height 402
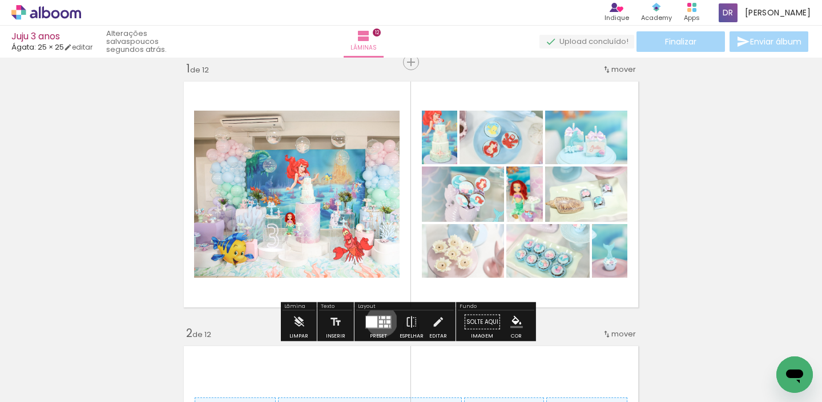
click at [379, 321] on div at bounding box center [381, 321] width 4 height 3
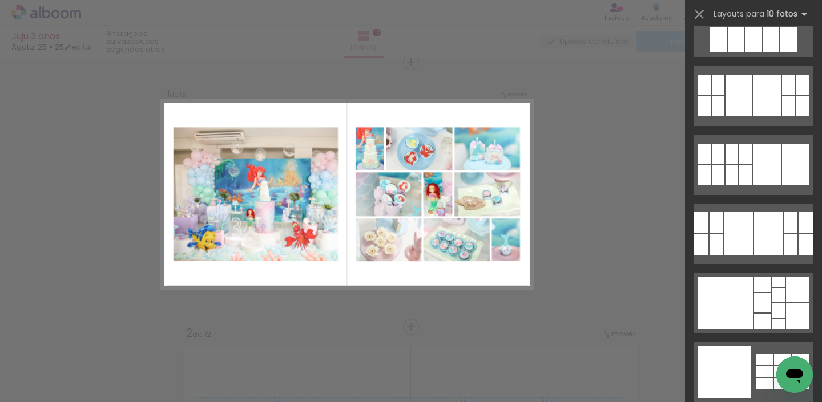
scroll to position [0, 0]
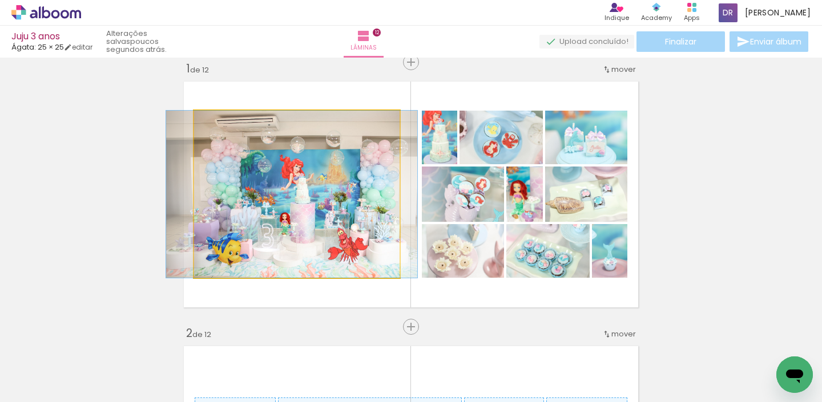
drag, startPoint x: 317, startPoint y: 243, endPoint x: 312, endPoint y: 254, distance: 12.0
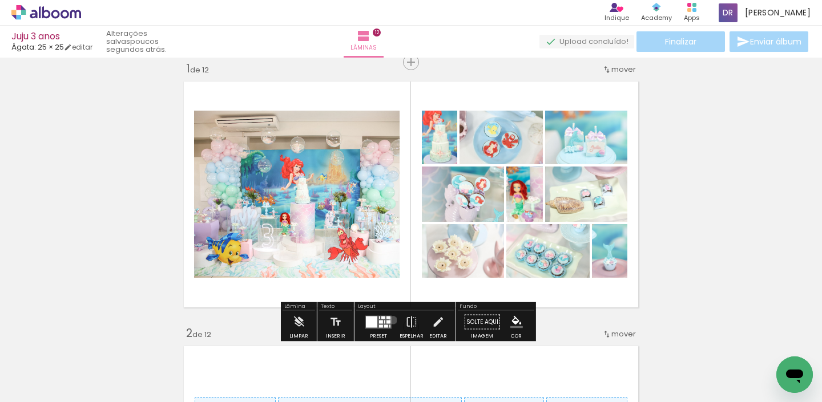
click at [390, 320] on div at bounding box center [378, 322] width 31 height 23
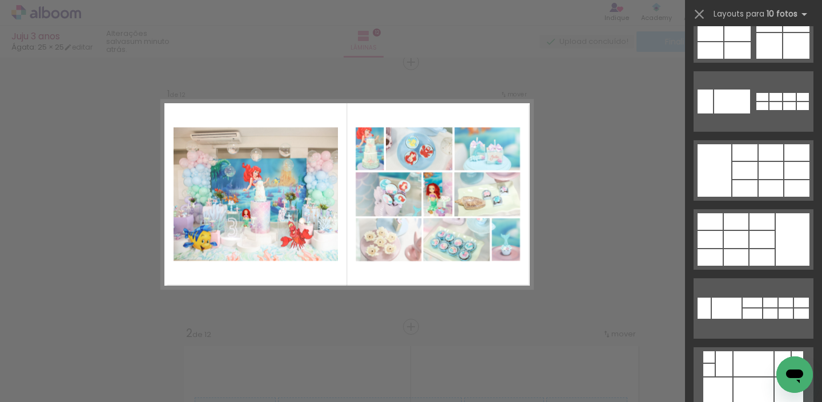
scroll to position [590, 0]
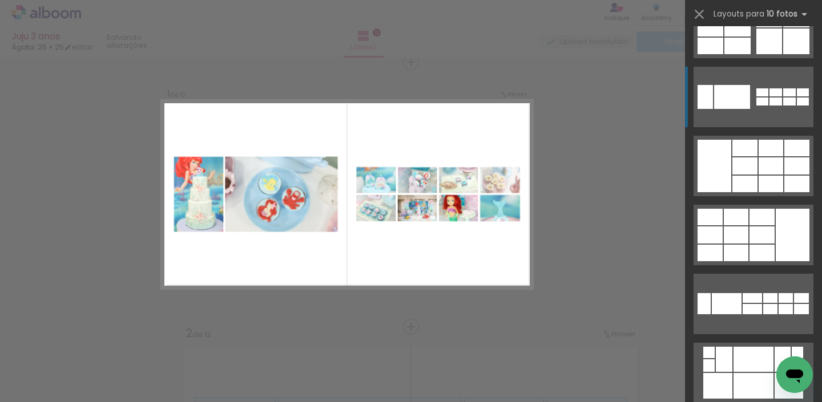
click at [788, 102] on div at bounding box center [789, 102] width 13 height 8
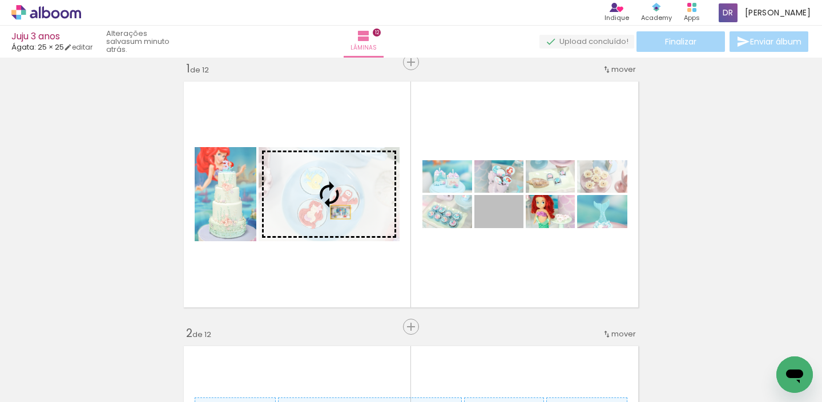
drag, startPoint x: 515, startPoint y: 212, endPoint x: 336, endPoint y: 212, distance: 178.6
click at [0, 0] on slot at bounding box center [0, 0] width 0 height 0
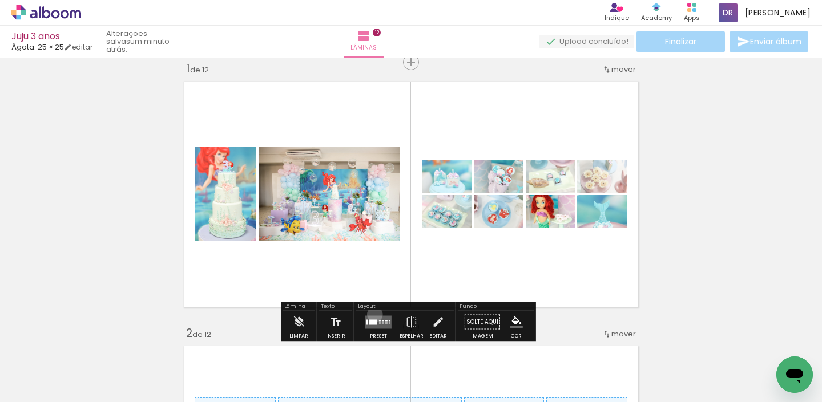
click at [372, 314] on div at bounding box center [378, 322] width 31 height 23
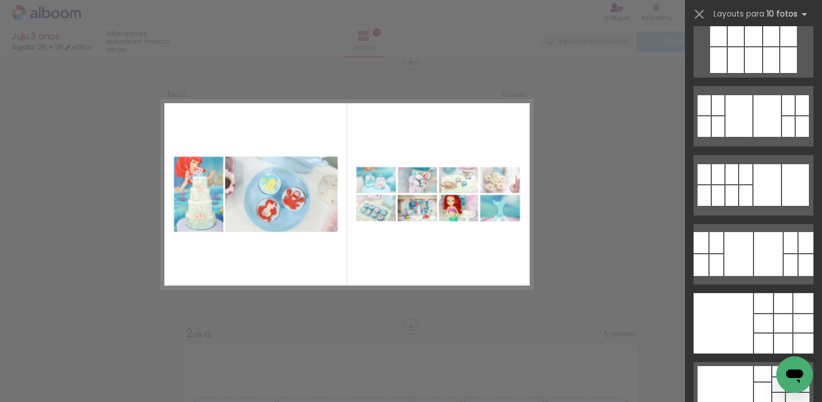
scroll to position [2651, 0]
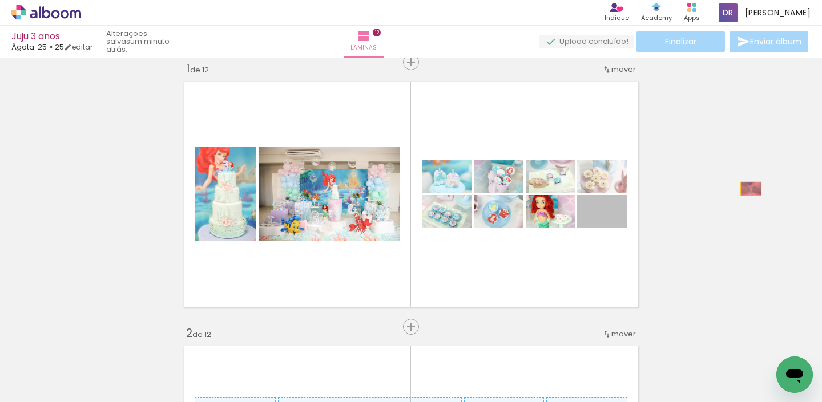
drag, startPoint x: 620, startPoint y: 219, endPoint x: 555, endPoint y: 229, distance: 66.4
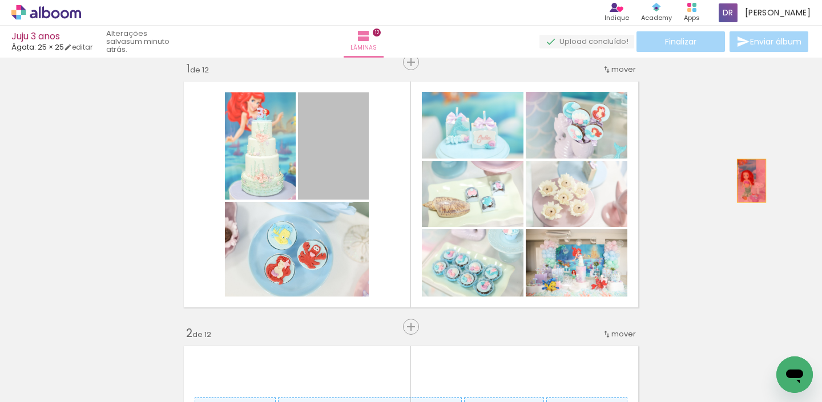
drag, startPoint x: 335, startPoint y: 167, endPoint x: 747, endPoint y: 181, distance: 412.3
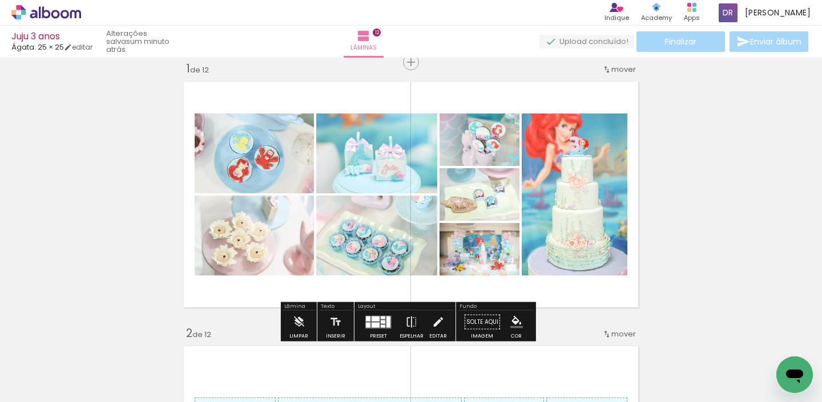
click at [368, 318] on div at bounding box center [368, 318] width 5 height 5
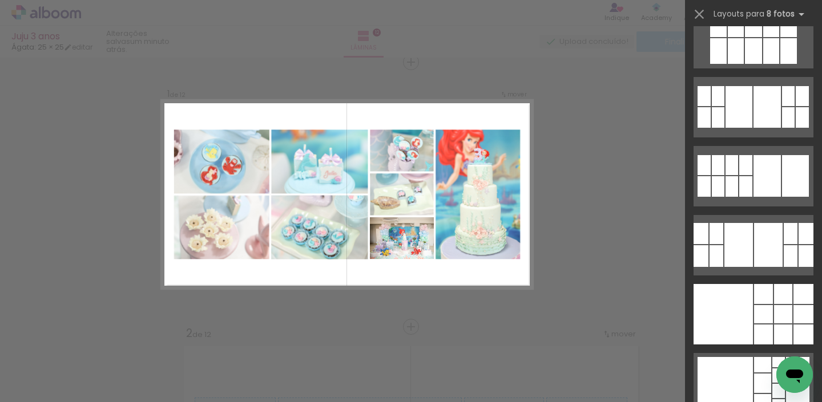
scroll to position [0, 0]
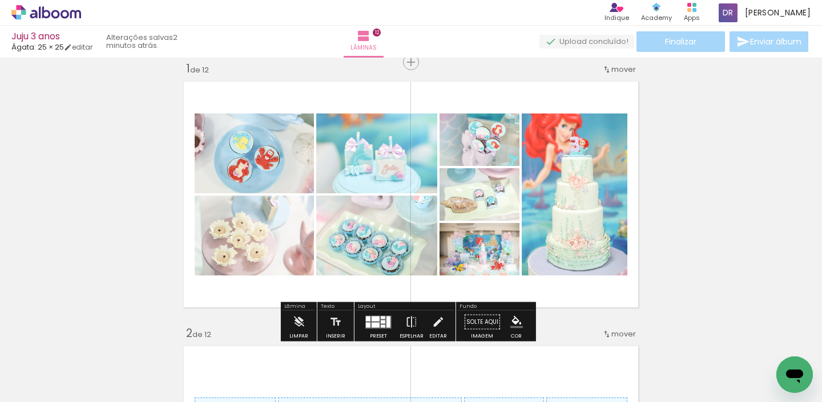
click at [381, 321] on div at bounding box center [383, 321] width 5 height 3
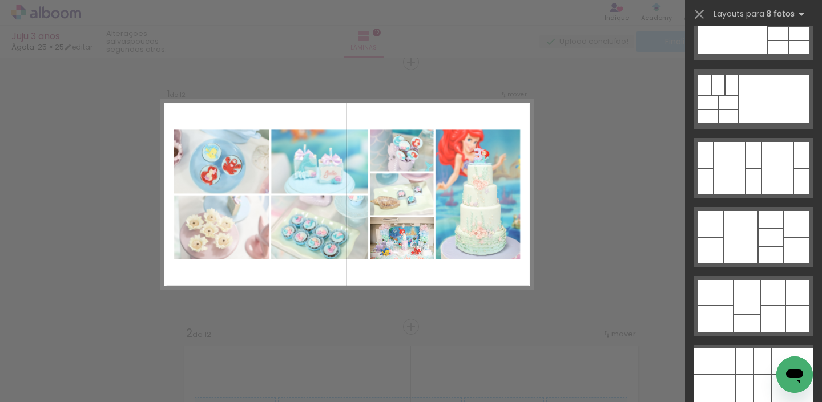
scroll to position [2433, 0]
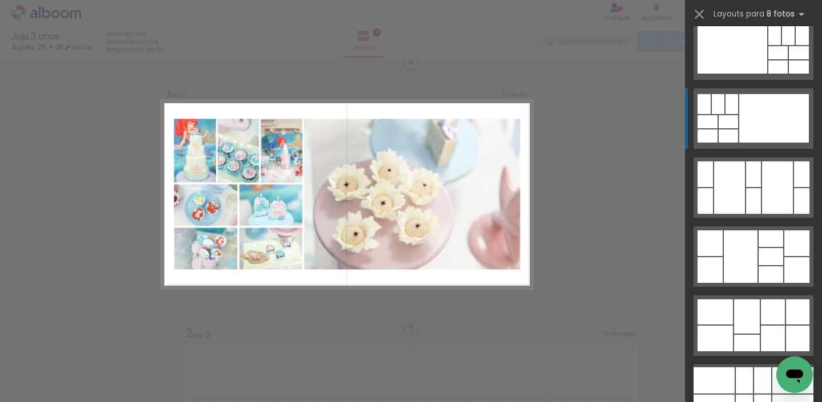
click at [778, 112] on div at bounding box center [774, 118] width 70 height 49
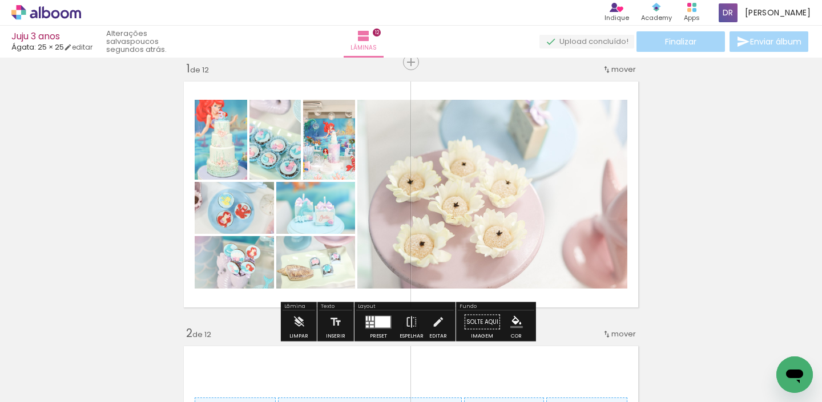
click at [375, 322] on div at bounding box center [382, 321] width 15 height 11
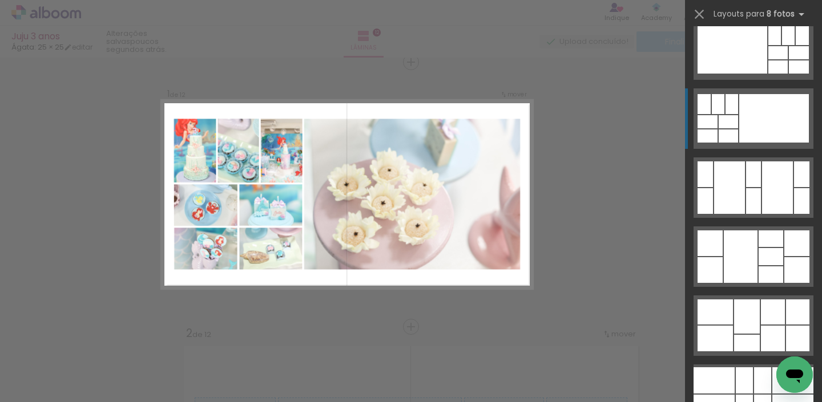
scroll to position [2486, 0]
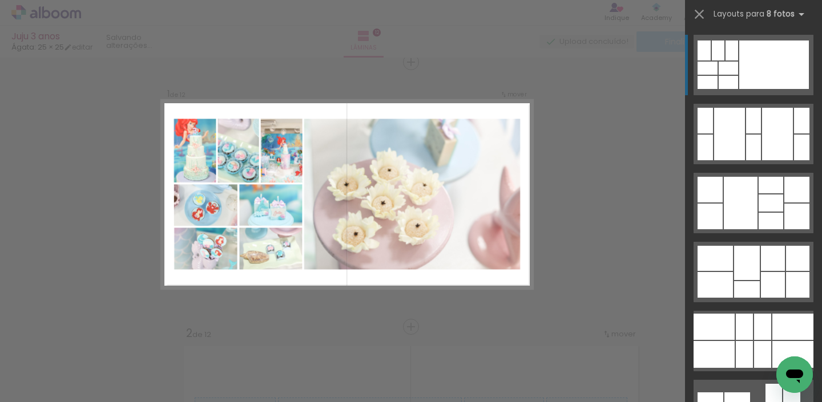
click at [747, 70] on div at bounding box center [774, 65] width 70 height 49
click at [761, 57] on div at bounding box center [774, 65] width 70 height 49
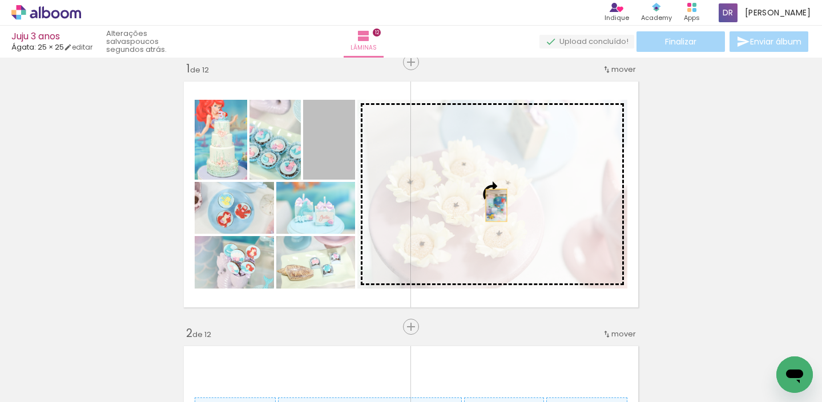
drag, startPoint x: 334, startPoint y: 150, endPoint x: 492, endPoint y: 205, distance: 167.2
click at [0, 0] on slot at bounding box center [0, 0] width 0 height 0
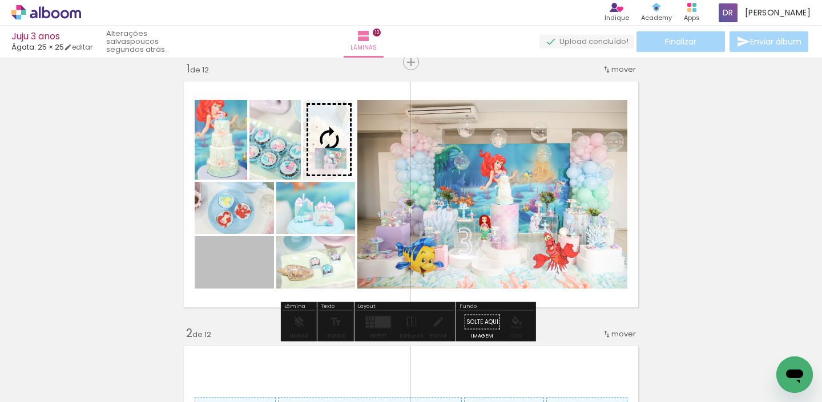
drag, startPoint x: 233, startPoint y: 271, endPoint x: 326, endPoint y: 159, distance: 145.9
click at [0, 0] on slot at bounding box center [0, 0] width 0 height 0
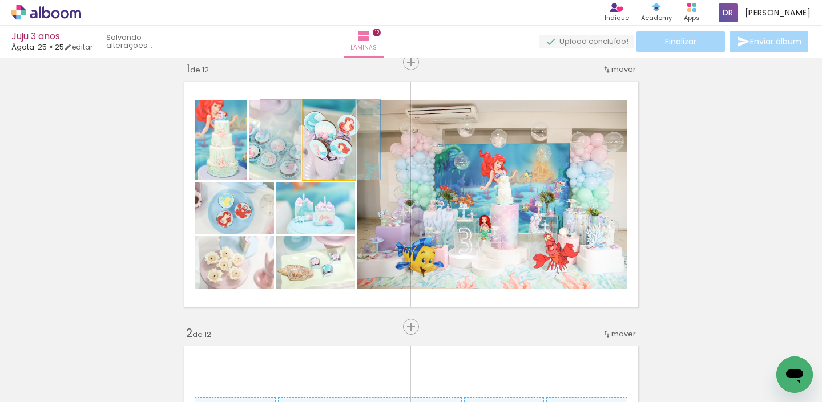
drag, startPoint x: 330, startPoint y: 163, endPoint x: 321, endPoint y: 163, distance: 8.6
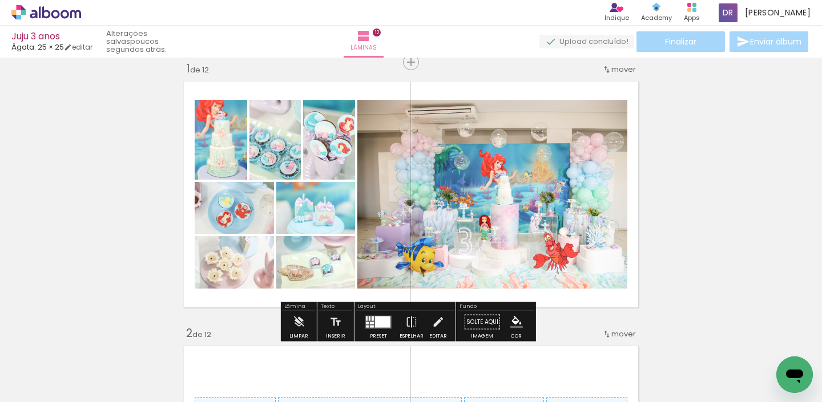
click at [375, 317] on div at bounding box center [382, 321] width 15 height 11
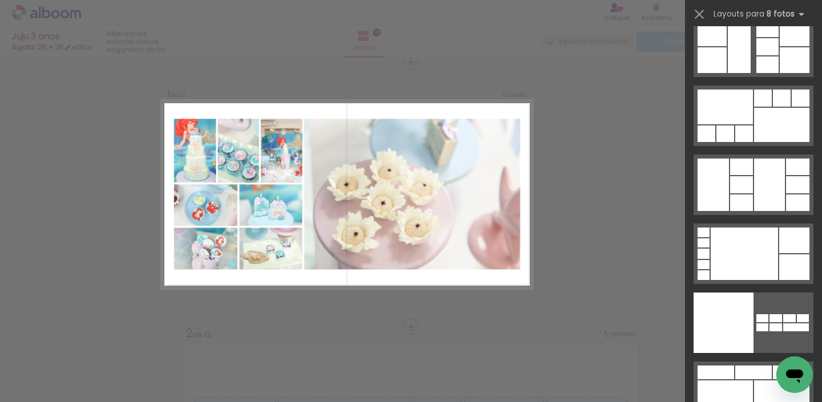
scroll to position [6116, 0]
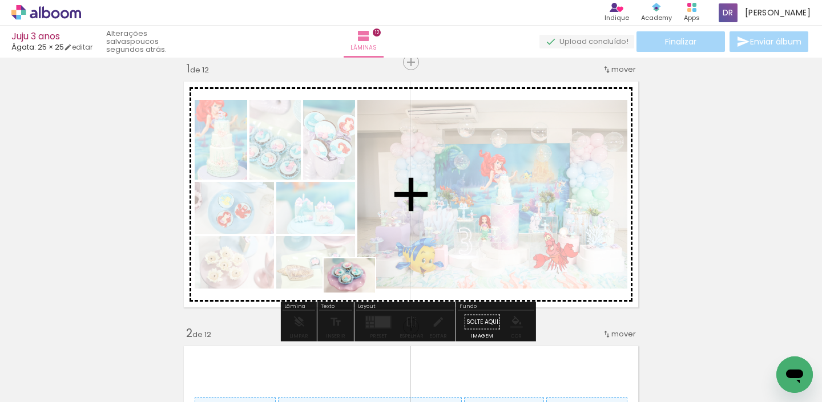
drag, startPoint x: 367, startPoint y: 368, endPoint x: 358, endPoint y: 292, distance: 77.0
click at [358, 292] on quentale-workspace at bounding box center [411, 201] width 822 height 402
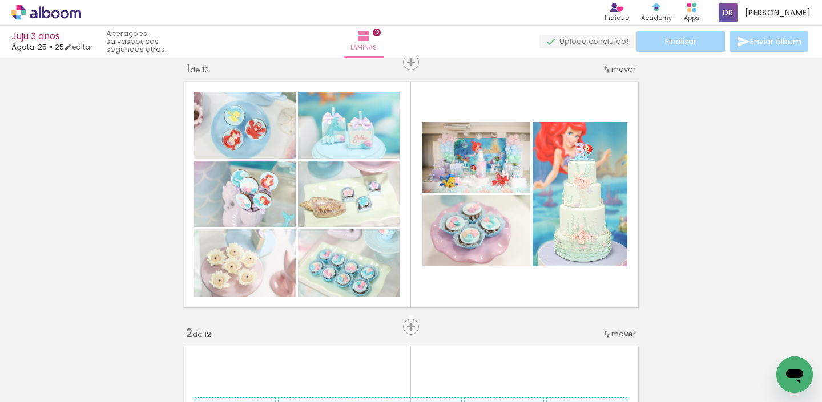
scroll to position [0, 424]
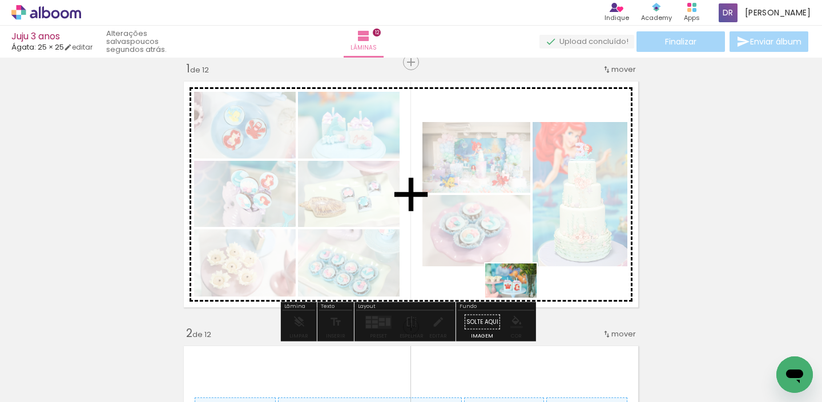
drag, startPoint x: 338, startPoint y: 367, endPoint x: 519, endPoint y: 298, distance: 193.7
click at [519, 298] on quentale-workspace at bounding box center [411, 201] width 822 height 402
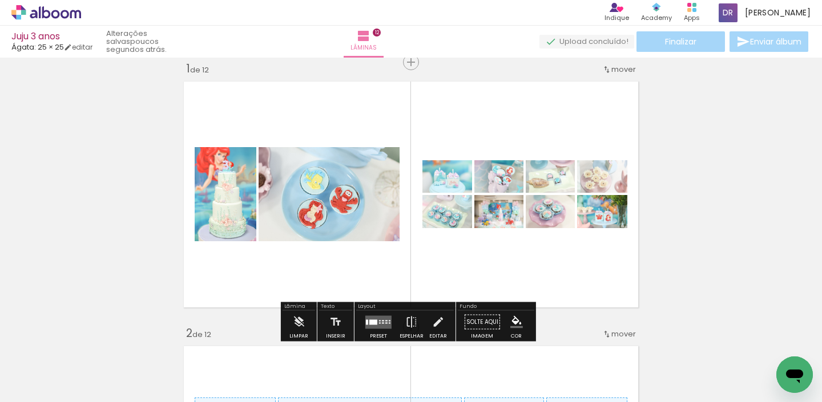
scroll to position [0, 459]
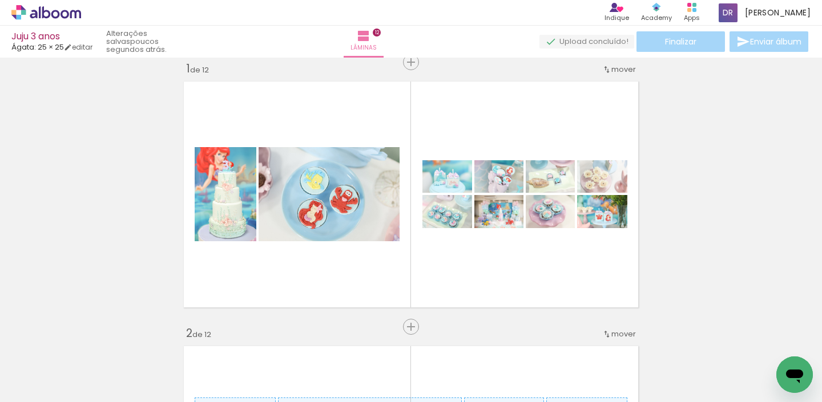
drag, startPoint x: 356, startPoint y: 397, endPoint x: 505, endPoint y: 392, distance: 149.1
click at [94, 392] on iron-horizontal-list at bounding box center [82, 366] width 23 height 71
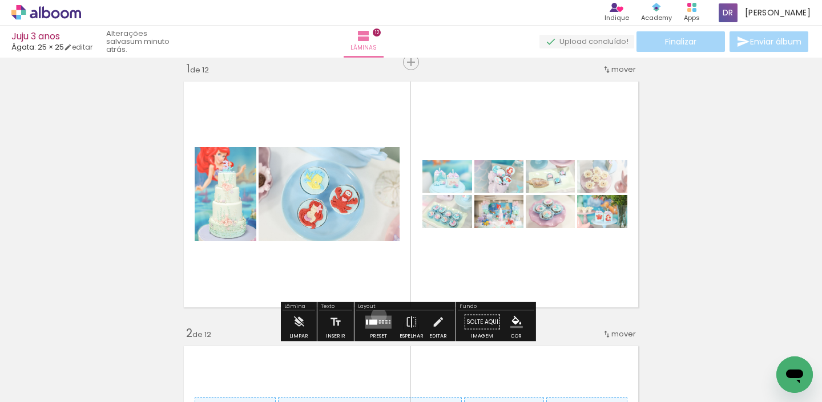
click at [376, 316] on quentale-layouter at bounding box center [378, 322] width 26 height 13
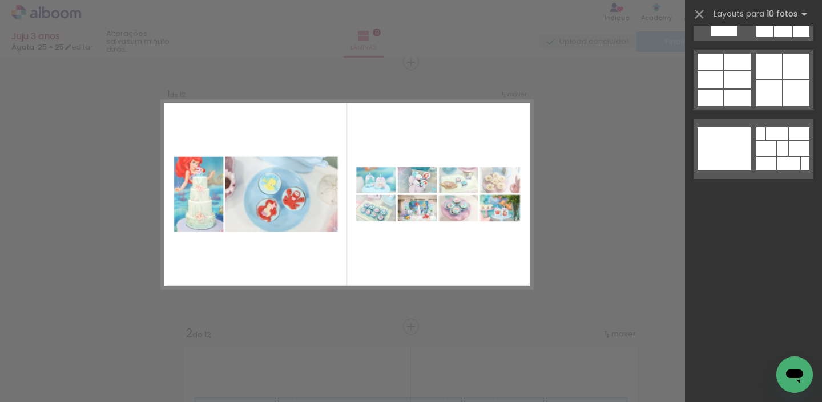
scroll to position [0, 0]
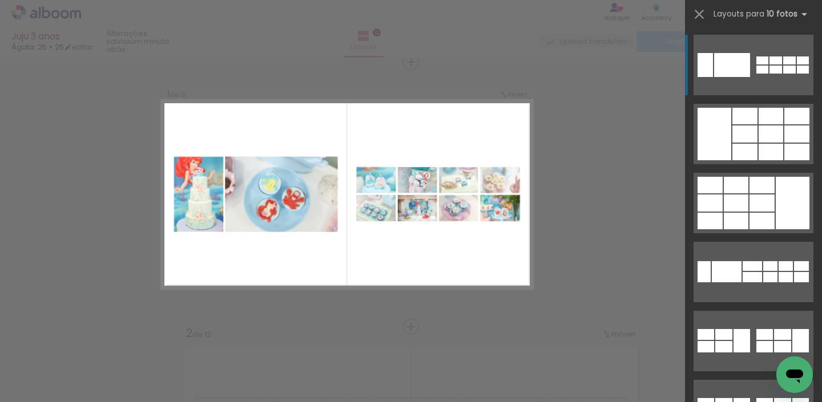
click at [740, 46] on quentale-layouter at bounding box center [753, 65] width 120 height 60
click at [724, 50] on quentale-layouter at bounding box center [753, 65] width 120 height 60
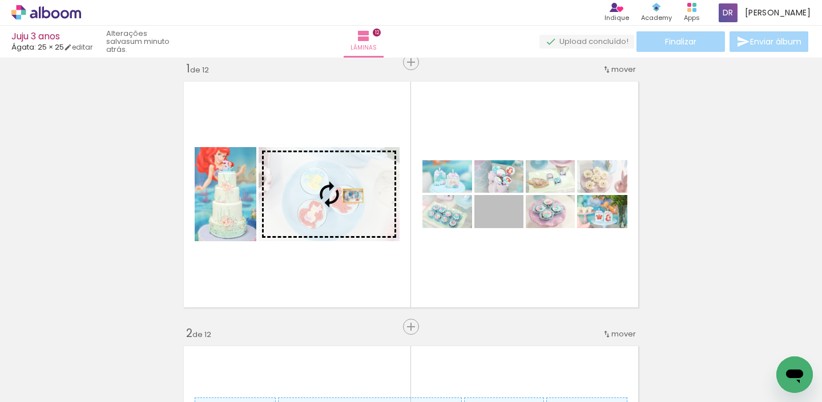
drag, startPoint x: 517, startPoint y: 212, endPoint x: 348, endPoint y: 196, distance: 169.1
click at [0, 0] on slot at bounding box center [0, 0] width 0 height 0
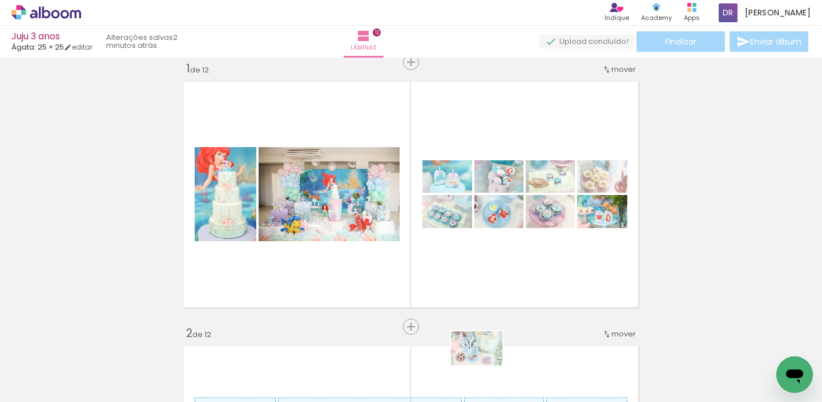
click at [485, 366] on div at bounding box center [467, 364] width 57 height 38
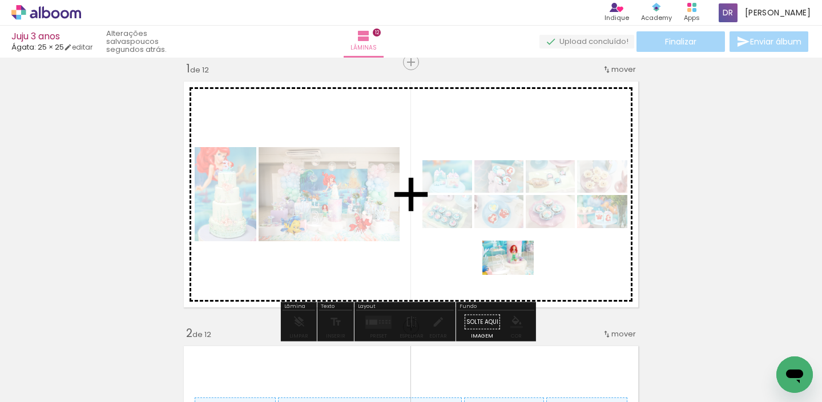
drag, startPoint x: 772, startPoint y: 353, endPoint x: 517, endPoint y: 275, distance: 266.7
click at [517, 275] on quentale-workspace at bounding box center [411, 201] width 822 height 402
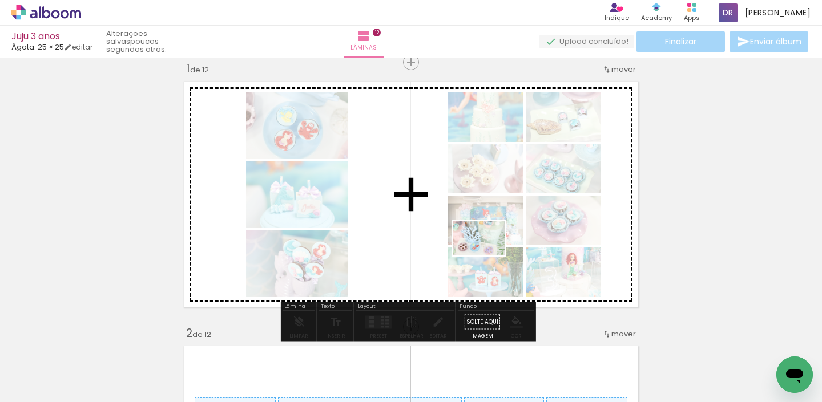
drag, startPoint x: 475, startPoint y: 372, endPoint x: 487, endPoint y: 256, distance: 117.1
click at [487, 256] on quentale-workspace at bounding box center [411, 201] width 822 height 402
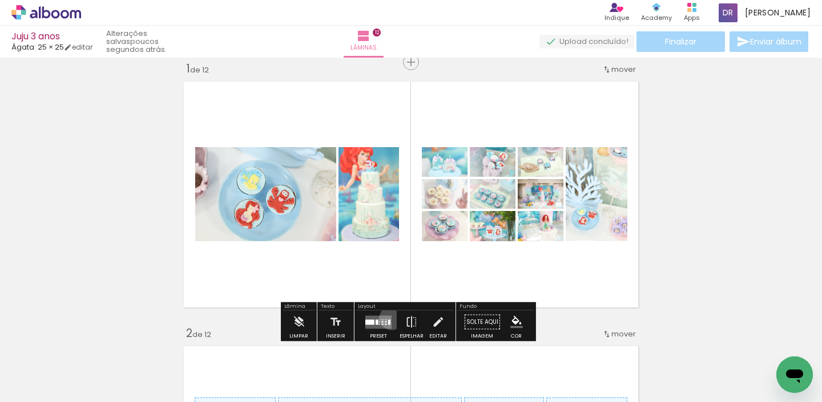
click at [388, 318] on quentale-layouter at bounding box center [378, 322] width 26 height 13
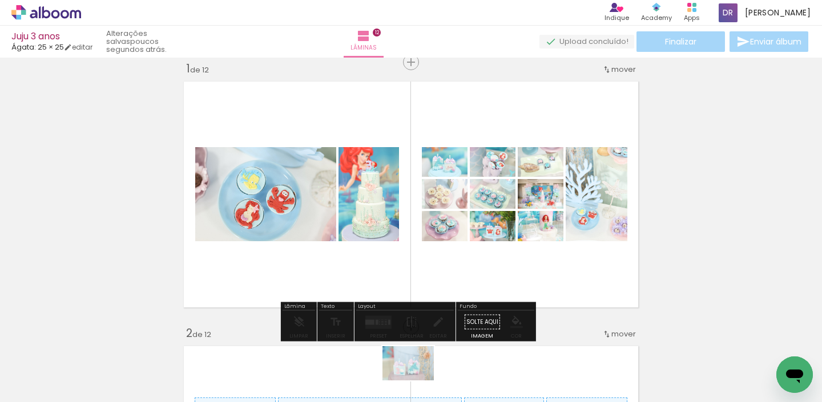
drag, startPoint x: 409, startPoint y: 366, endPoint x: 417, endPoint y: 381, distance: 16.9
click at [417, 381] on div at bounding box center [403, 364] width 57 height 38
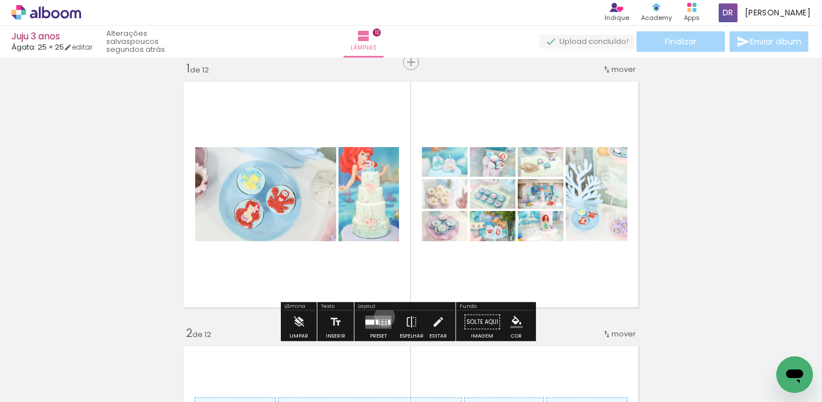
click at [382, 317] on quentale-layouter at bounding box center [378, 322] width 26 height 13
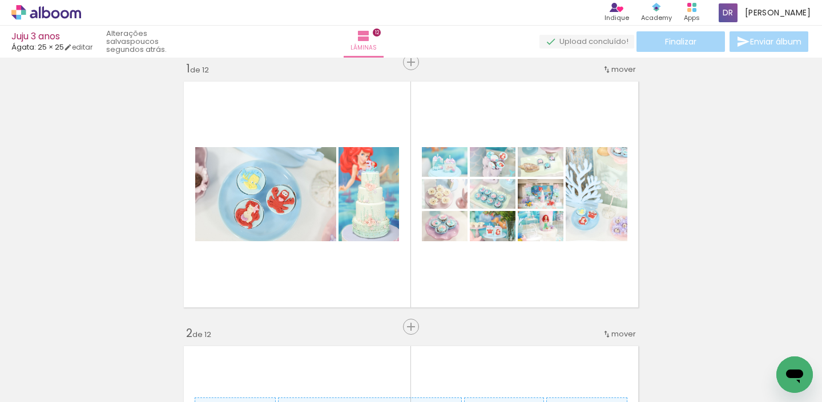
scroll to position [0, 1245]
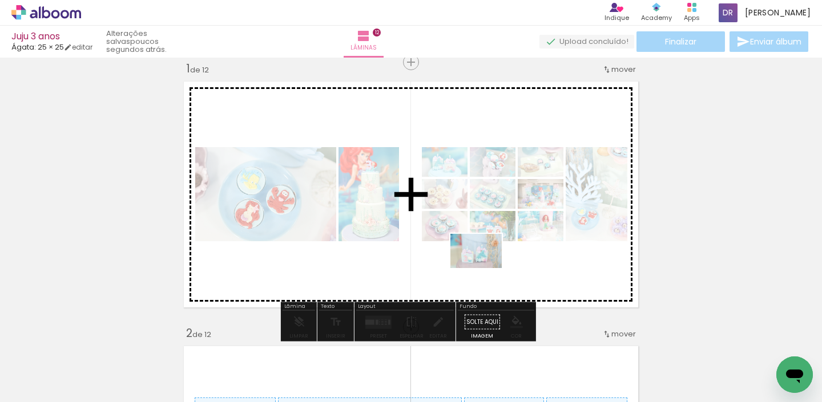
drag, startPoint x: 427, startPoint y: 336, endPoint x: 485, endPoint y: 268, distance: 88.7
click at [485, 268] on quentale-workspace at bounding box center [411, 201] width 822 height 402
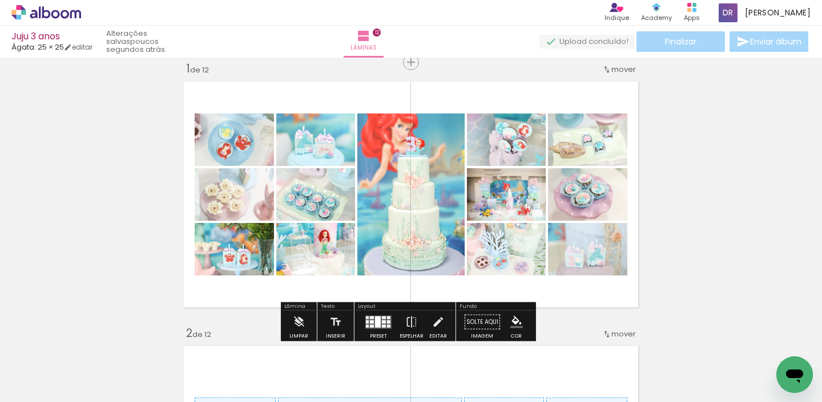
click at [378, 325] on div at bounding box center [378, 321] width 6 height 11
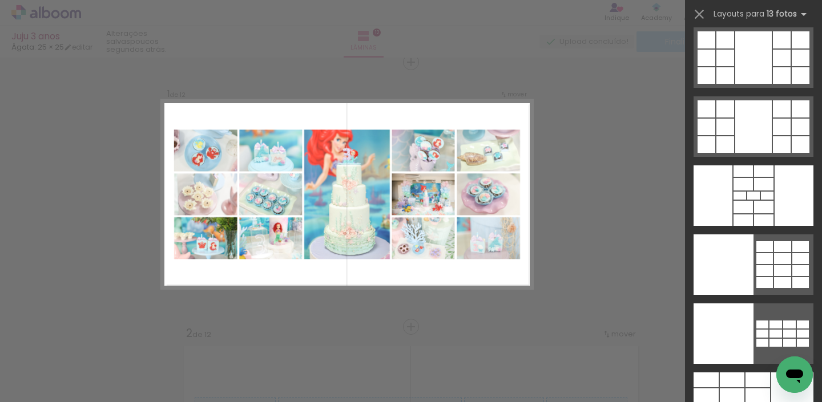
scroll to position [1253, 0]
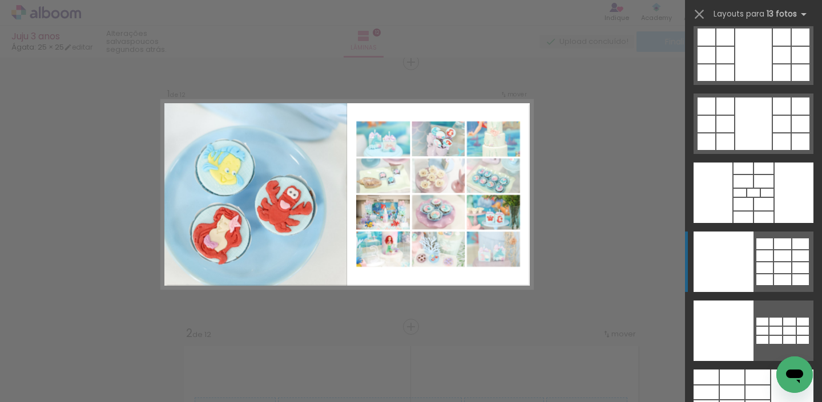
click at [781, 266] on div at bounding box center [782, 268] width 17 height 11
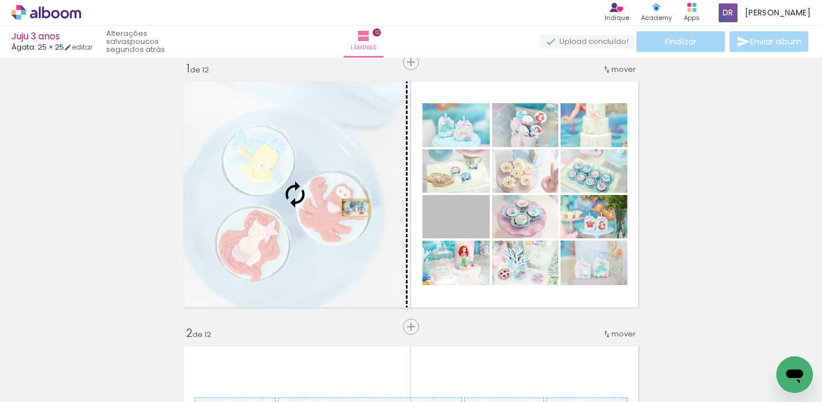
drag, startPoint x: 473, startPoint y: 225, endPoint x: 340, endPoint y: 208, distance: 133.6
click at [0, 0] on slot at bounding box center [0, 0] width 0 height 0
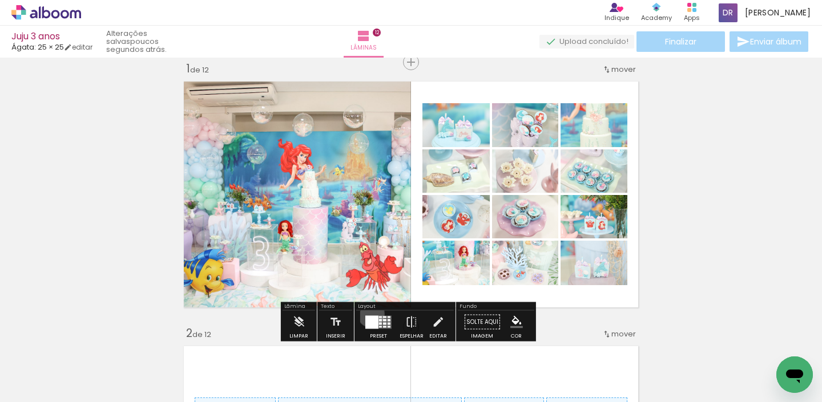
click at [368, 314] on div at bounding box center [378, 322] width 31 height 23
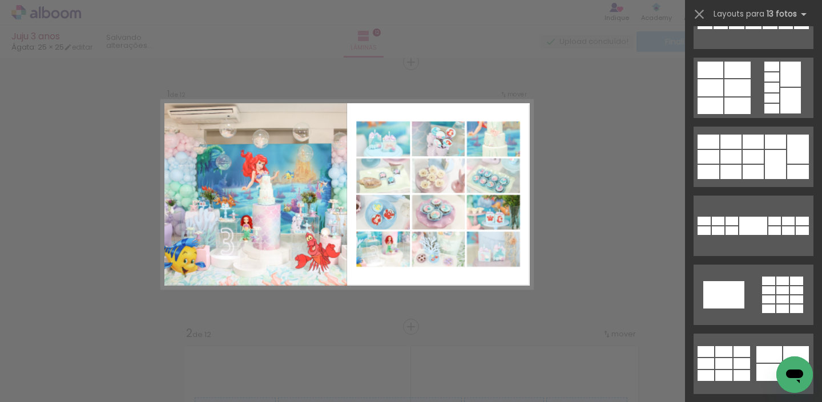
scroll to position [0, 0]
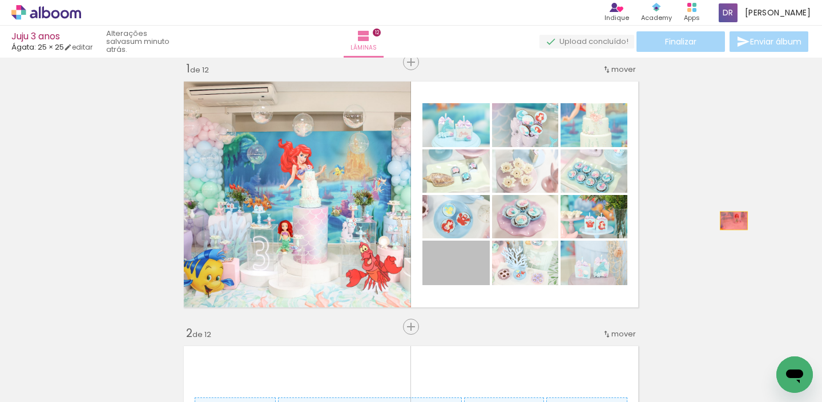
drag, startPoint x: 473, startPoint y: 271, endPoint x: 729, endPoint y: 221, distance: 261.1
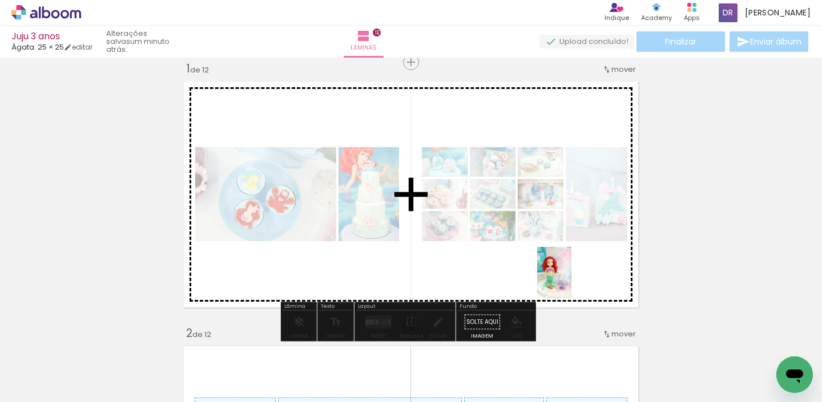
drag, startPoint x: 724, startPoint y: 378, endPoint x: 571, endPoint y: 281, distance: 181.1
click at [571, 281] on quentale-workspace at bounding box center [411, 201] width 822 height 402
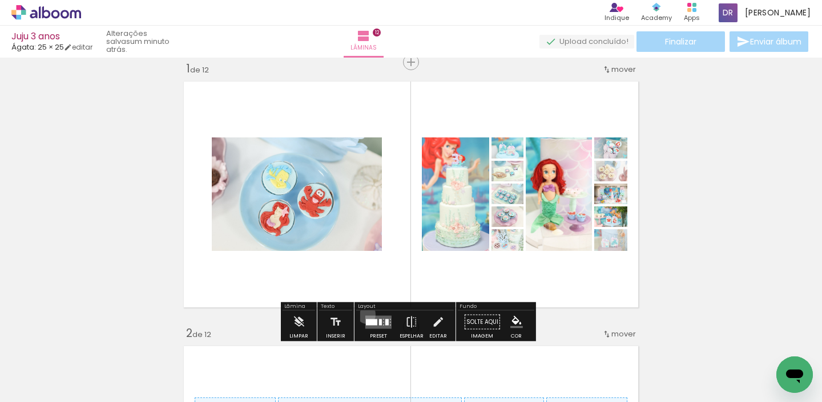
click at [364, 314] on div at bounding box center [378, 322] width 31 height 23
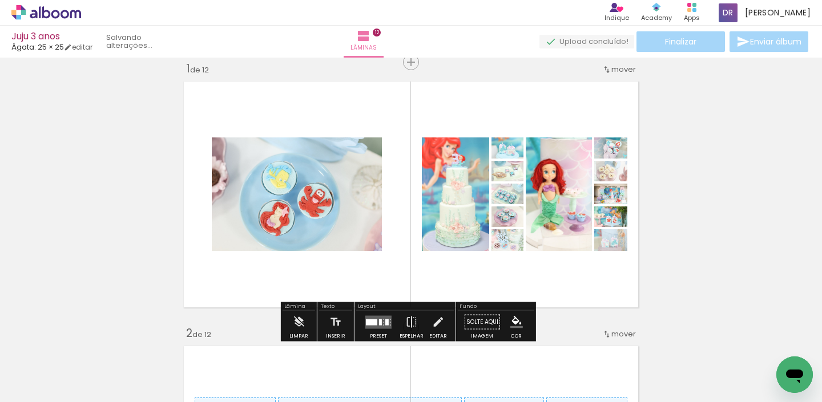
click at [0, 0] on slot at bounding box center [0, 0] width 0 height 0
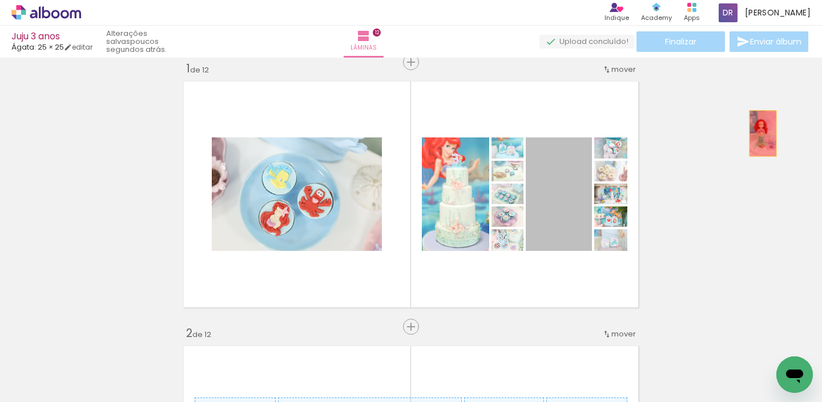
drag, startPoint x: 546, startPoint y: 198, endPoint x: 759, endPoint y: 134, distance: 222.4
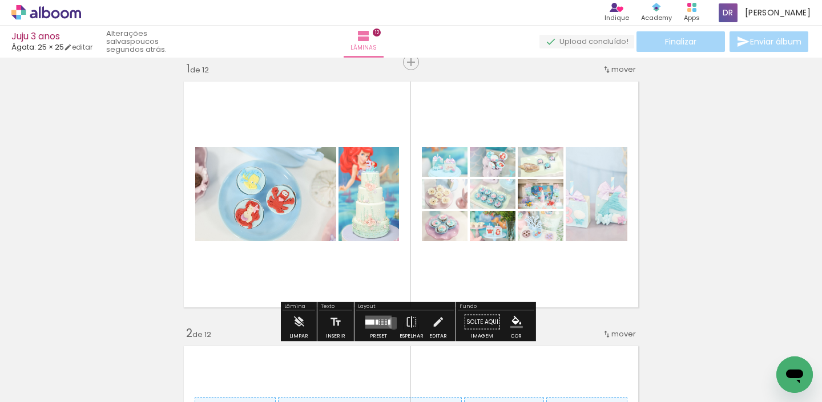
click at [391, 323] on div at bounding box center [378, 322] width 31 height 23
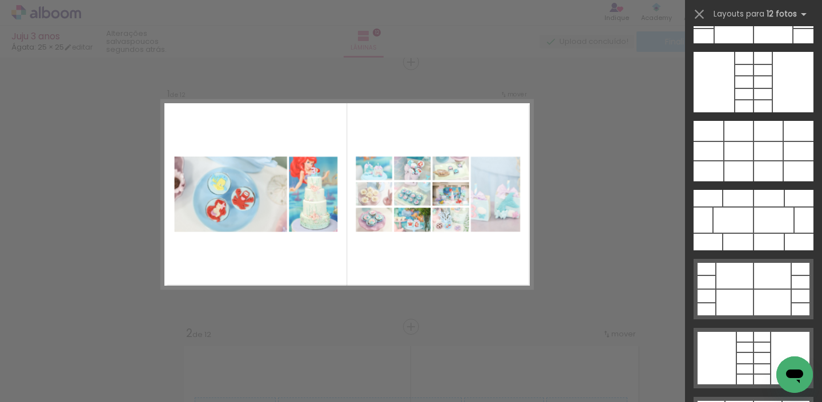
scroll to position [1281, 0]
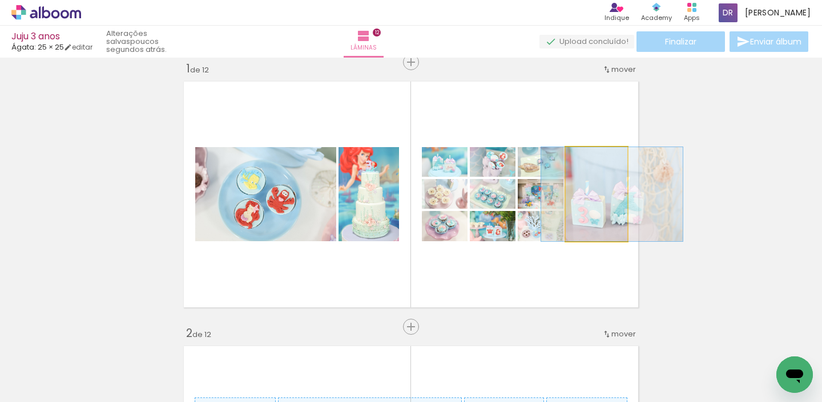
drag, startPoint x: 584, startPoint y: 215, endPoint x: 597, endPoint y: 209, distance: 14.0
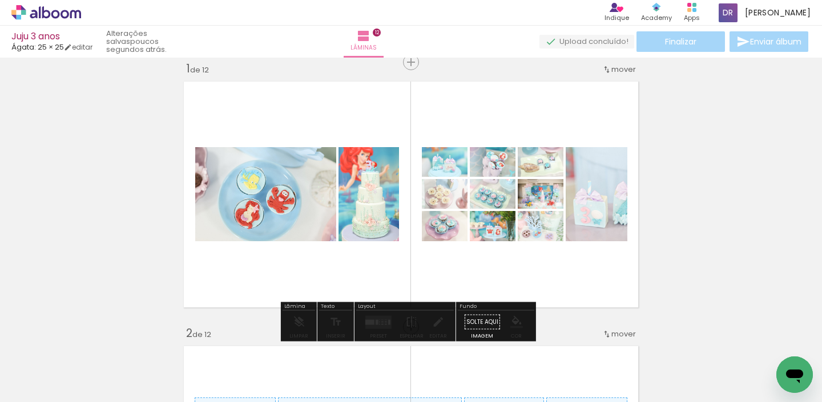
drag, startPoint x: 548, startPoint y: 234, endPoint x: 555, endPoint y: 223, distance: 12.8
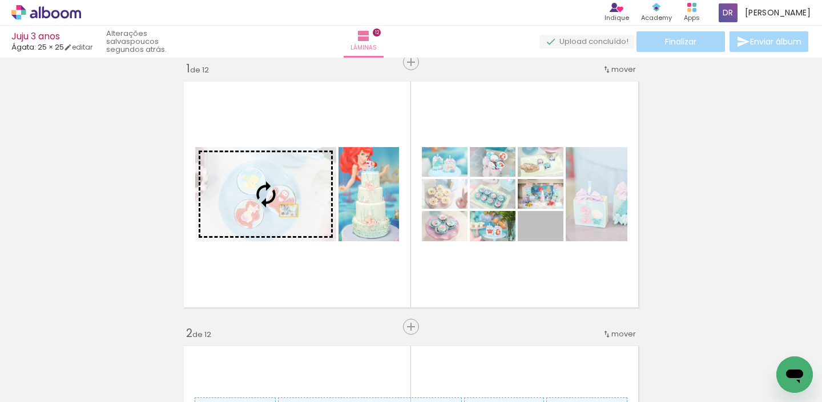
drag, startPoint x: 556, startPoint y: 229, endPoint x: 283, endPoint y: 210, distance: 274.0
click at [0, 0] on slot at bounding box center [0, 0] width 0 height 0
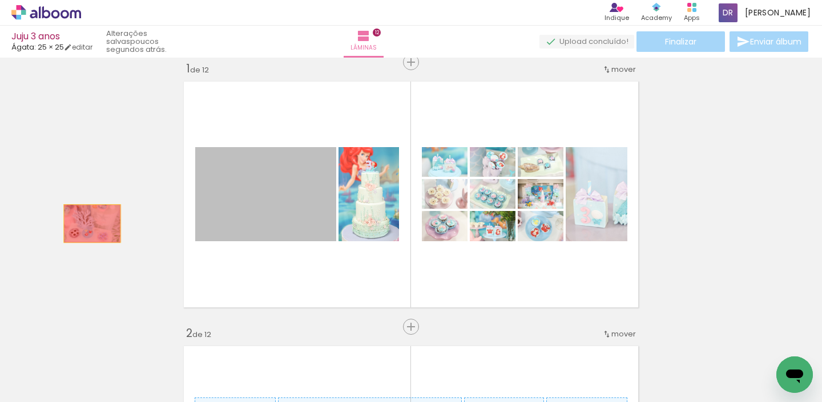
drag, startPoint x: 286, startPoint y: 217, endPoint x: 87, endPoint y: 224, distance: 198.7
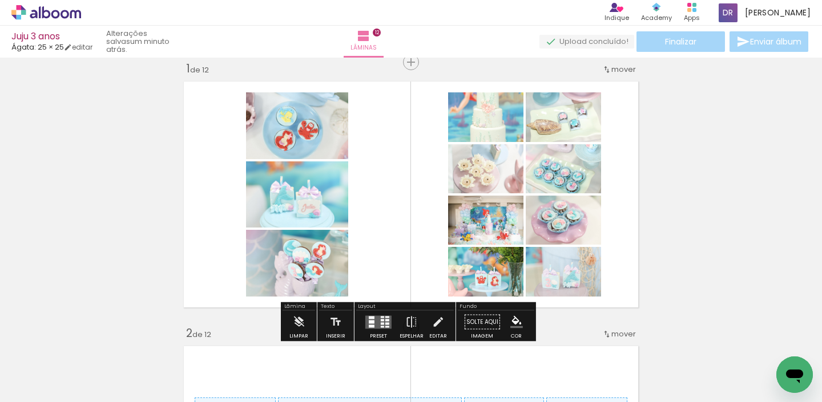
click at [371, 314] on div at bounding box center [378, 322] width 31 height 23
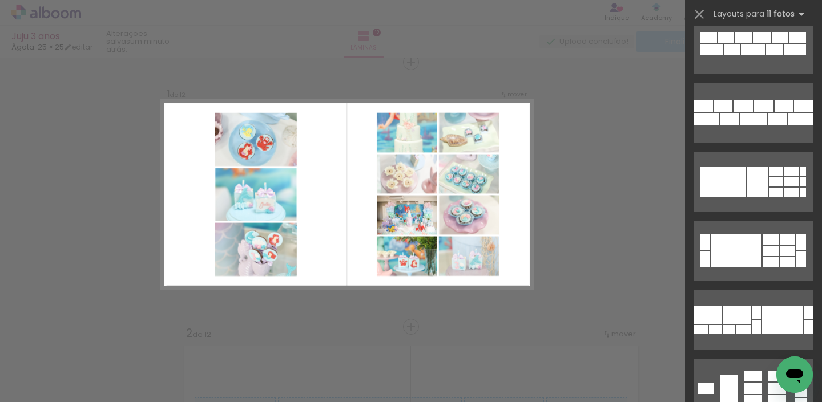
scroll to position [1684, 0]
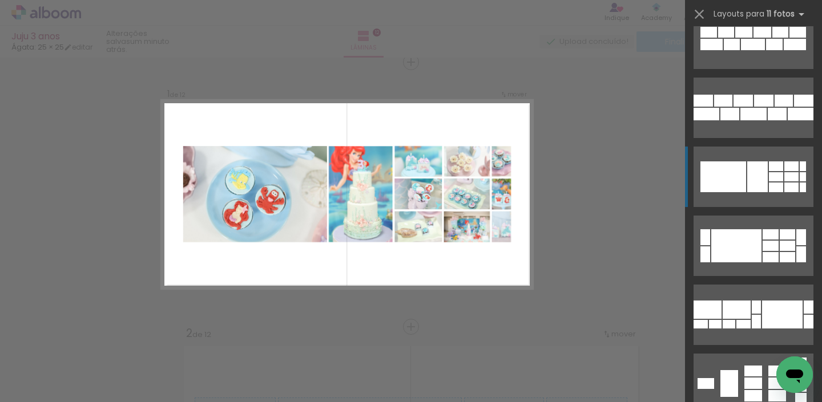
click at [769, 170] on div at bounding box center [776, 167] width 14 height 10
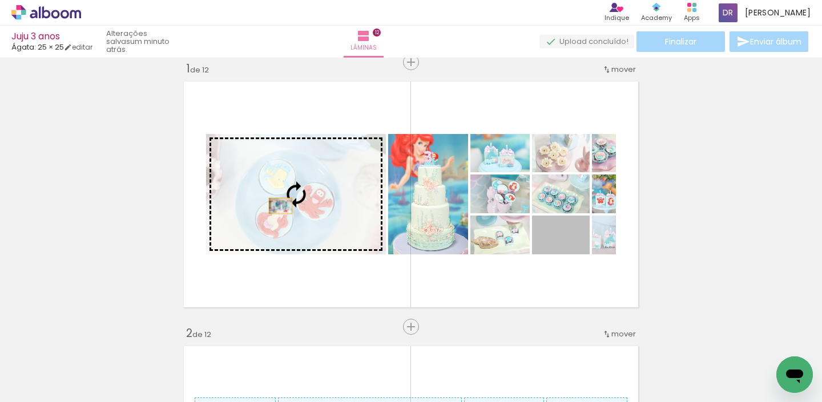
drag, startPoint x: 579, startPoint y: 241, endPoint x: 276, endPoint y: 206, distance: 305.1
click at [0, 0] on slot at bounding box center [0, 0] width 0 height 0
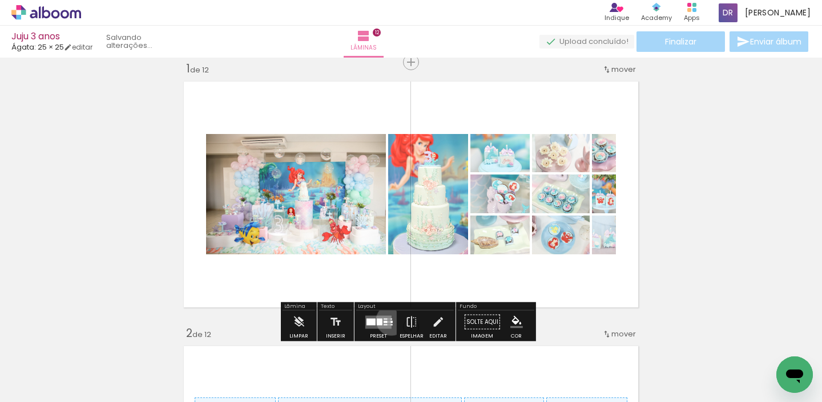
click at [389, 320] on quentale-layouter at bounding box center [378, 322] width 26 height 13
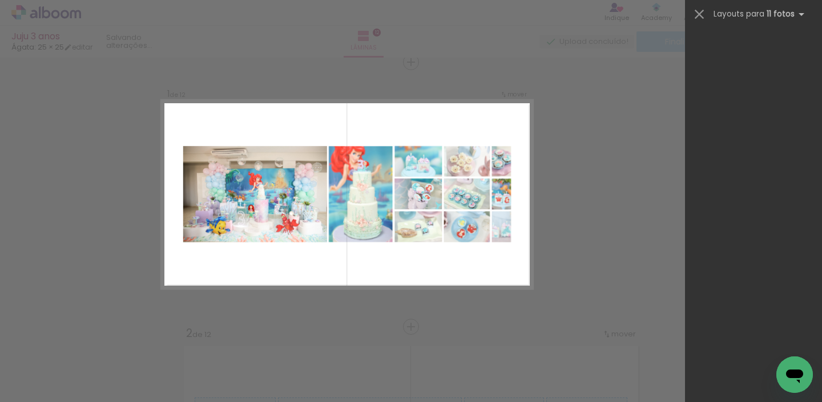
scroll to position [2797, 0]
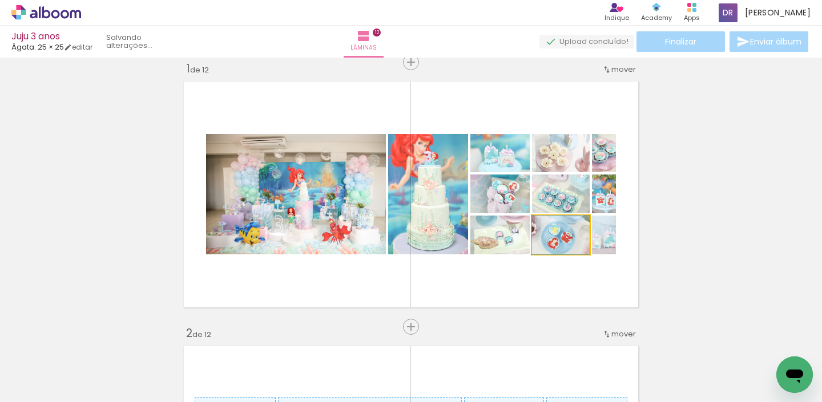
click at [580, 237] on quentale-photo at bounding box center [561, 235] width 58 height 39
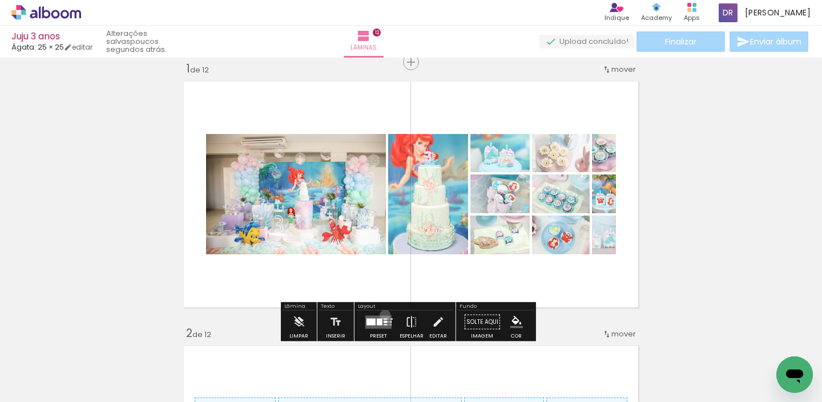
click at [382, 315] on div at bounding box center [378, 322] width 31 height 23
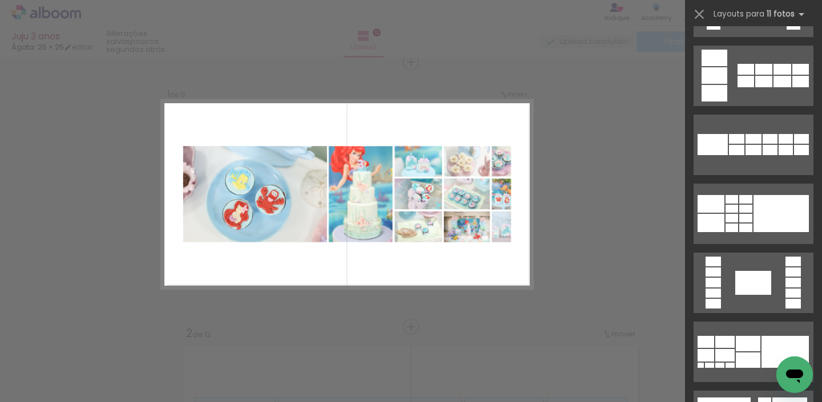
scroll to position [616, 0]
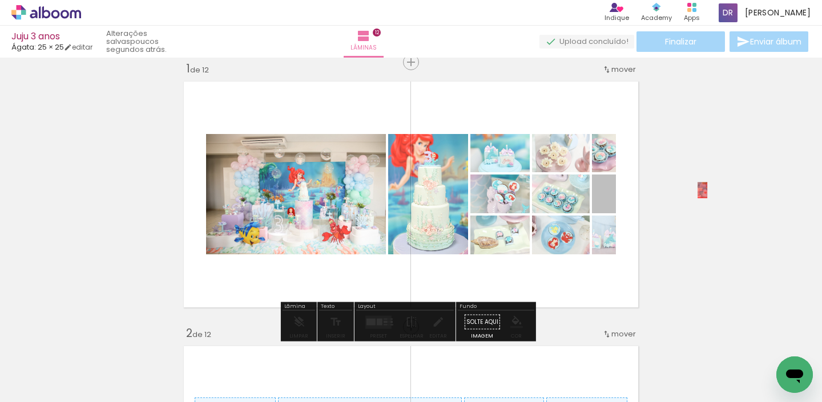
drag, startPoint x: 605, startPoint y: 201, endPoint x: 715, endPoint y: 188, distance: 110.9
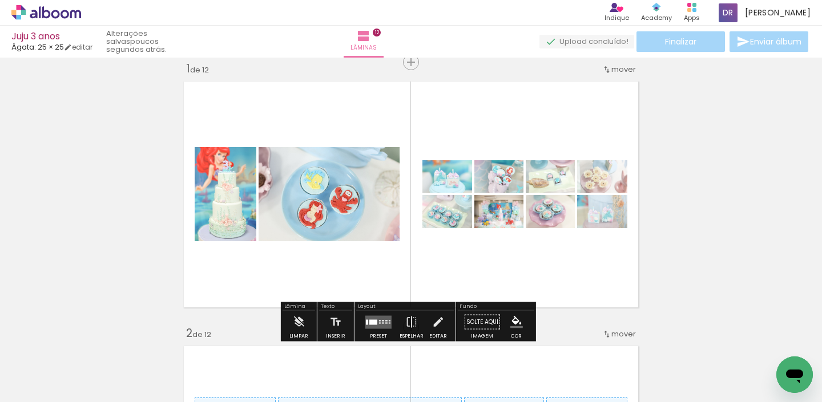
click at [382, 318] on quentale-layouter at bounding box center [378, 322] width 26 height 13
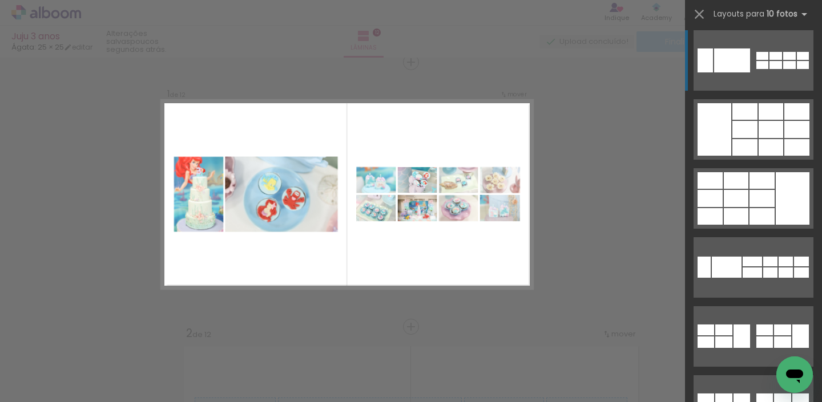
scroll to position [0, 0]
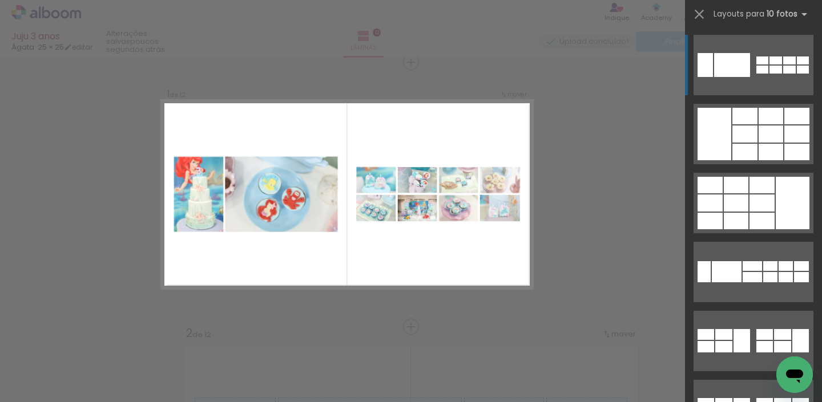
click at [762, 68] on div at bounding box center [762, 70] width 12 height 8
click at [762, 64] on div at bounding box center [762, 61] width 12 height 8
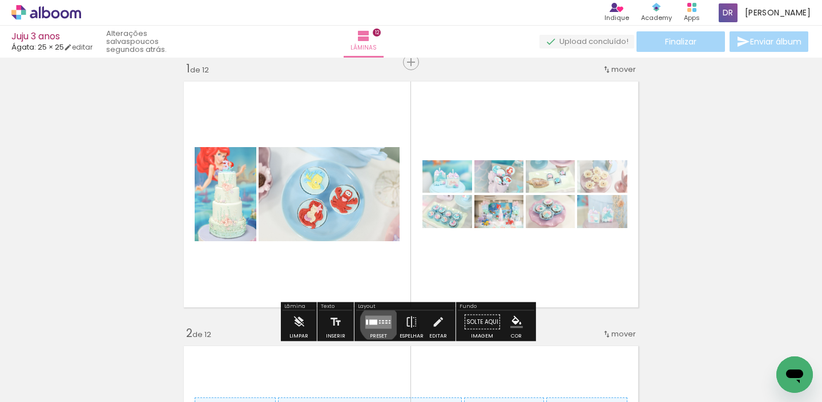
click at [379, 324] on div at bounding box center [380, 322] width 2 height 1
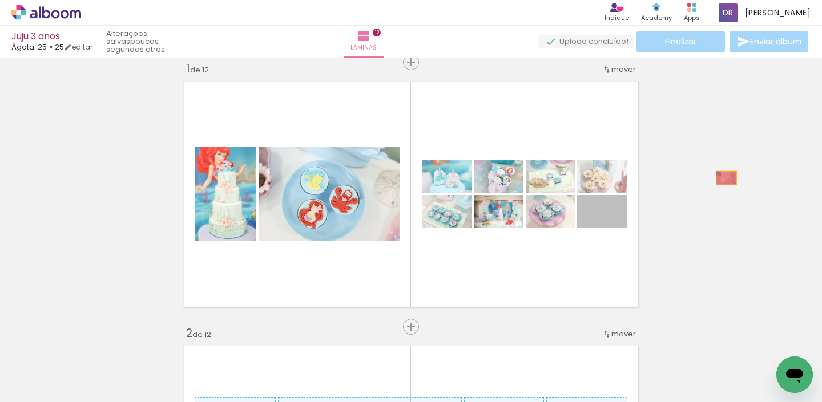
drag, startPoint x: 622, startPoint y: 219, endPoint x: 725, endPoint y: 178, distance: 111.4
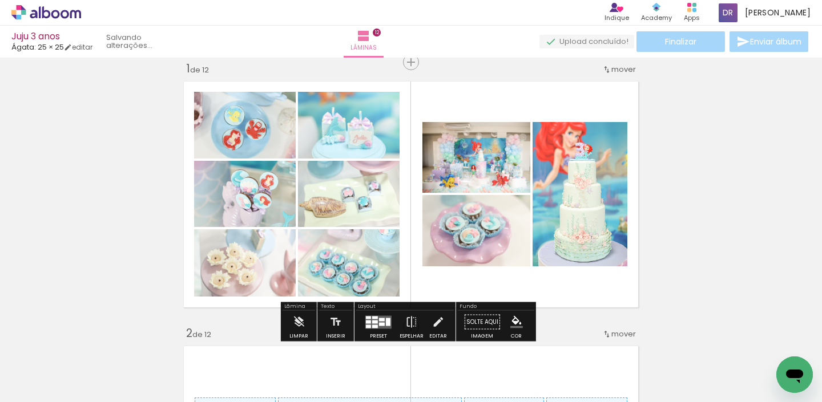
click at [366, 321] on div at bounding box center [368, 321] width 5 height 3
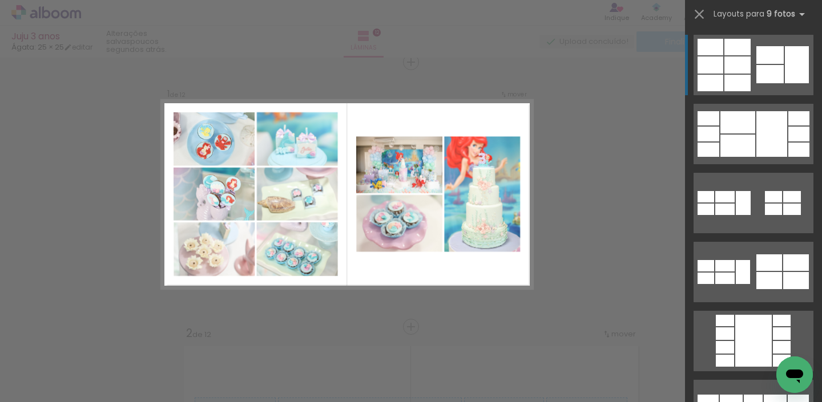
click at [758, 64] on quentale-layouter at bounding box center [753, 65] width 120 height 60
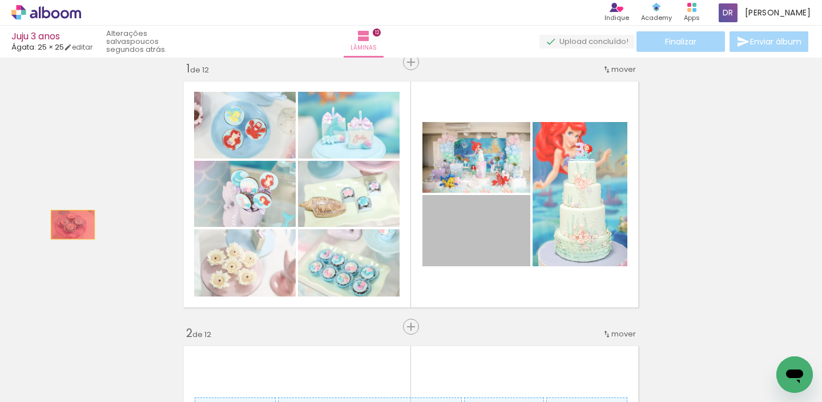
drag, startPoint x: 472, startPoint y: 237, endPoint x: 68, endPoint y: 225, distance: 403.7
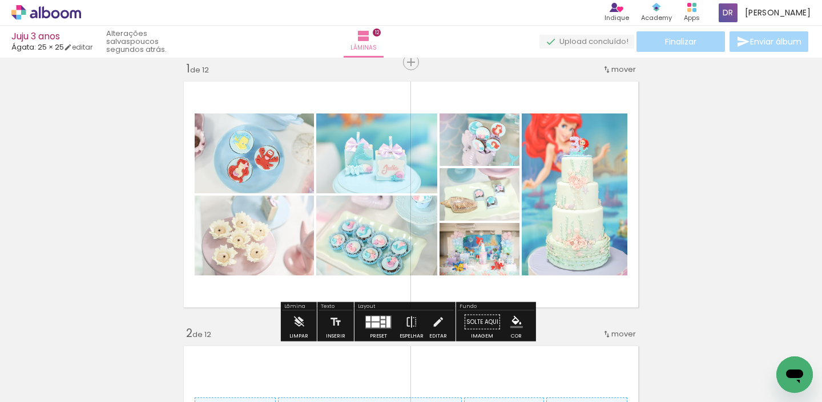
click at [381, 319] on div at bounding box center [383, 317] width 5 height 3
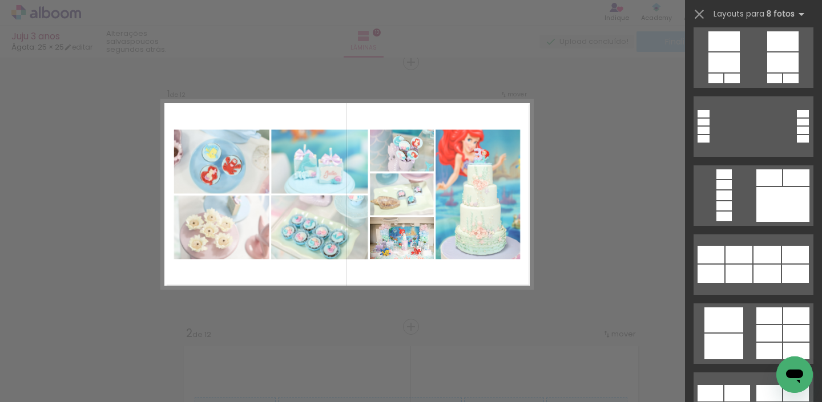
scroll to position [1398, 0]
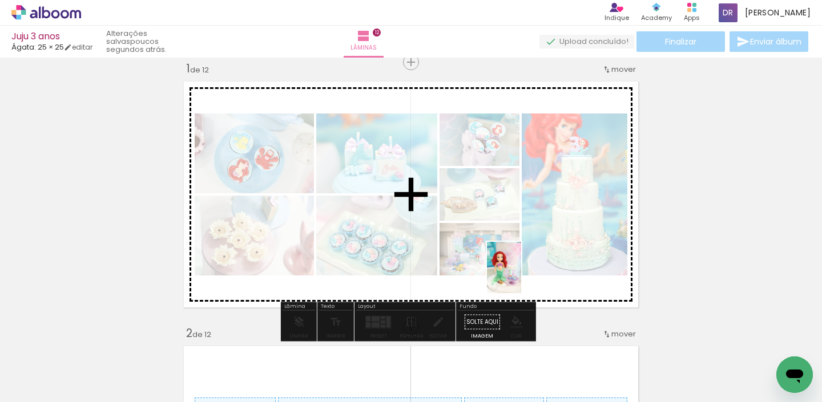
drag, startPoint x: 728, startPoint y: 368, endPoint x: 521, endPoint y: 276, distance: 226.4
click at [521, 276] on quentale-workspace at bounding box center [411, 201] width 822 height 402
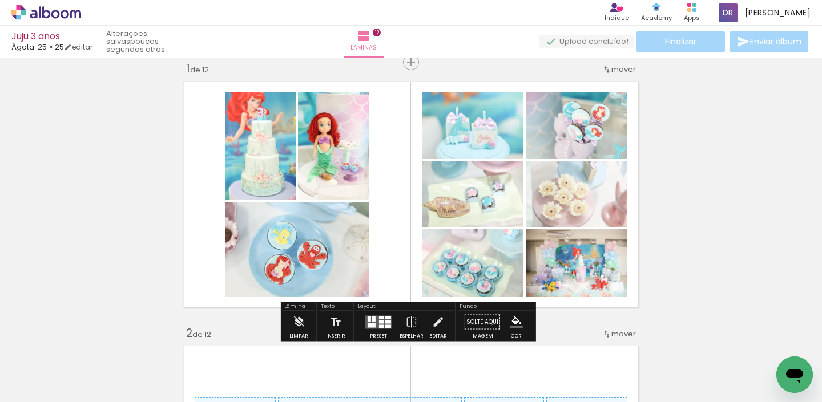
click at [379, 318] on div at bounding box center [381, 317] width 5 height 3
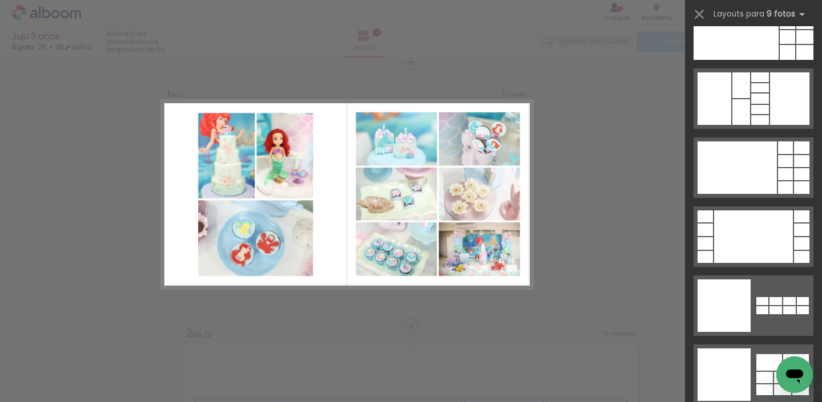
scroll to position [2773, 0]
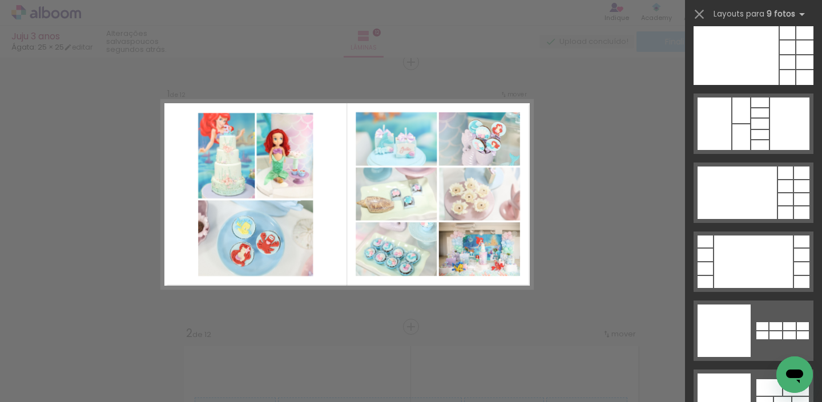
drag, startPoint x: 820, startPoint y: 60, endPoint x: 0, endPoint y: 9, distance: 821.2
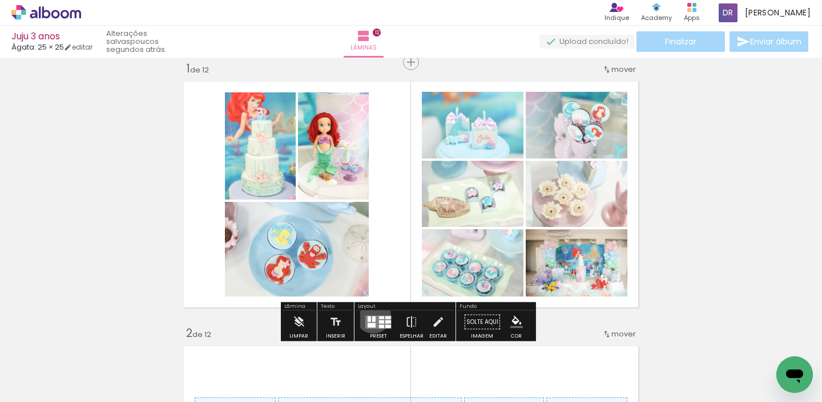
click at [370, 316] on quentale-layouter at bounding box center [378, 322] width 26 height 13
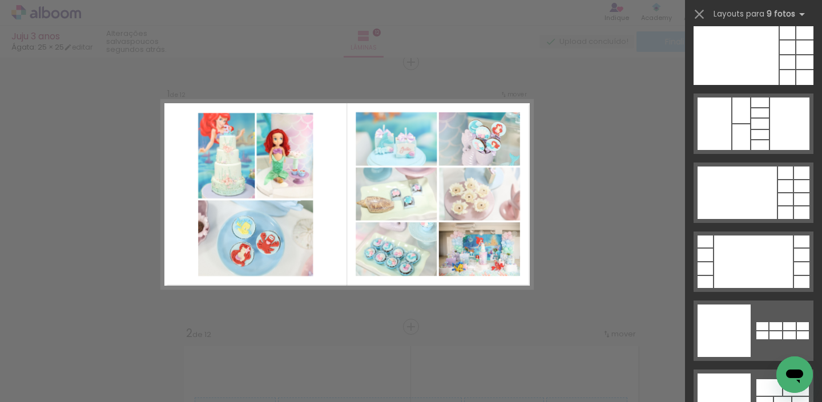
scroll to position [0, 0]
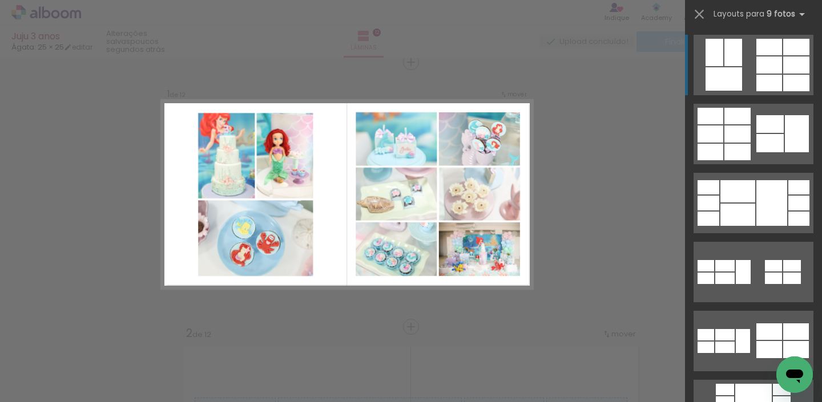
click at [767, 57] on div at bounding box center [769, 65] width 26 height 17
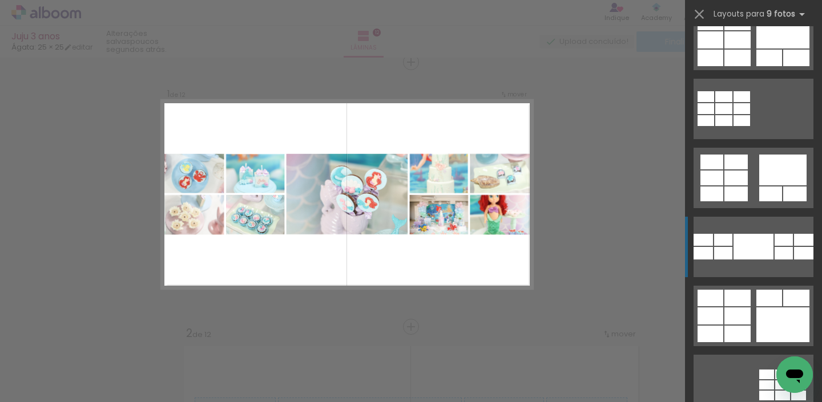
scroll to position [975, 0]
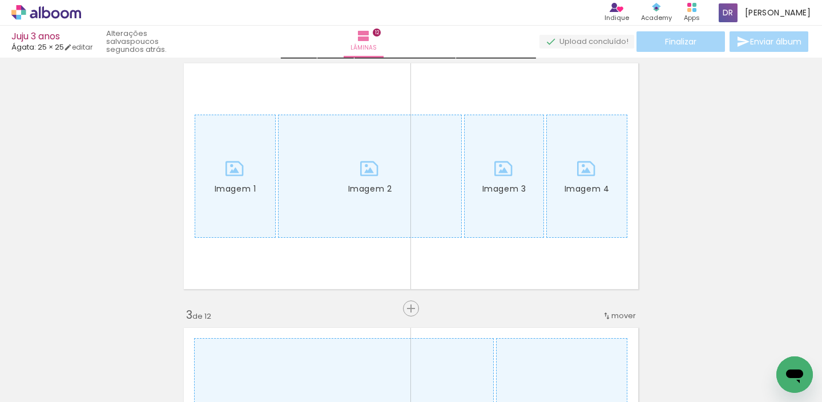
scroll to position [300, 0]
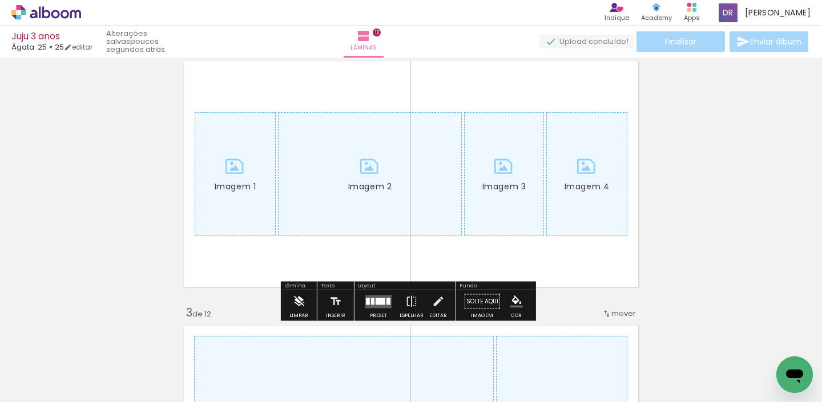
click at [296, 301] on iron-icon at bounding box center [298, 302] width 13 height 23
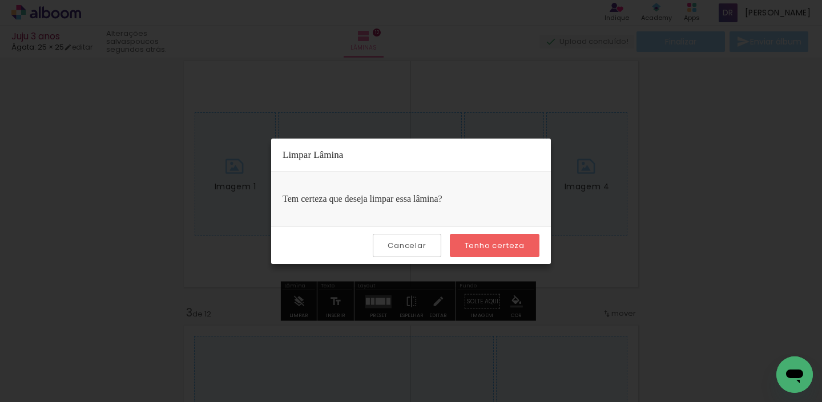
click at [0, 0] on slot "Tenho certeza" at bounding box center [0, 0] width 0 height 0
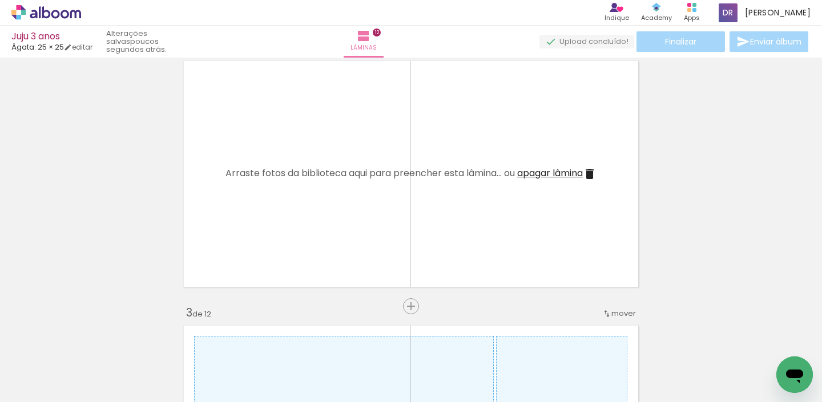
scroll to position [0, 0]
